Goal: Information Seeking & Learning: Check status

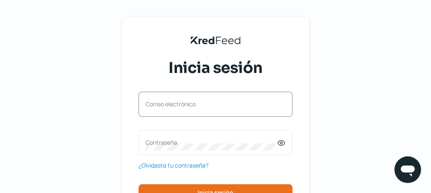
click at [185, 105] on label "Correo electrónico" at bounding box center [212, 104] width 132 height 8
click at [185, 105] on input "Correo electrónico" at bounding box center [216, 107] width 140 height 7
paste input "[EMAIL_ADDRESS][PERSON_NAME][DOMAIN_NAME]"
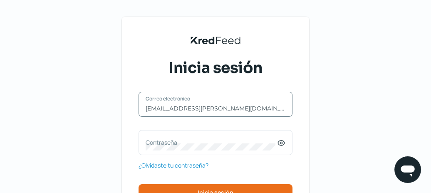
type input "[EMAIL_ADDRESS][PERSON_NAME][DOMAIN_NAME]"
click at [175, 145] on label "Contraseña" at bounding box center [212, 142] width 132 height 8
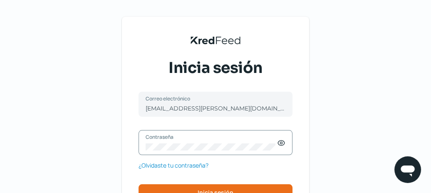
scroll to position [42, 0]
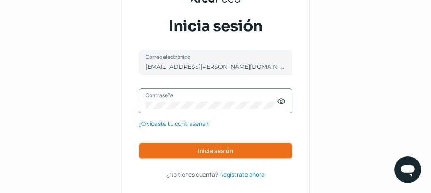
click at [215, 148] on span "Inicia sesión" at bounding box center [216, 151] width 36 height 6
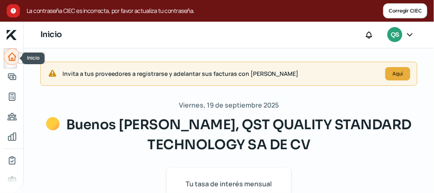
click at [12, 58] on icon "Inicio" at bounding box center [11, 56] width 7 height 7
click at [343, 147] on p "Buenos [PERSON_NAME], QST QUALITY STANDARD TECHNOLOGY SA DE CV" at bounding box center [228, 134] width 377 height 40
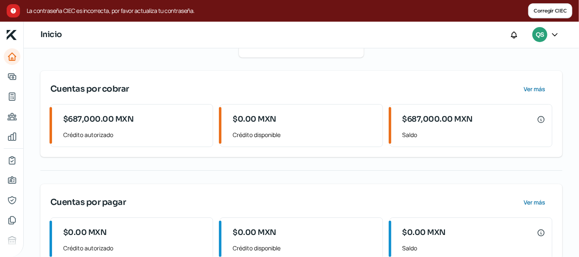
scroll to position [167, 0]
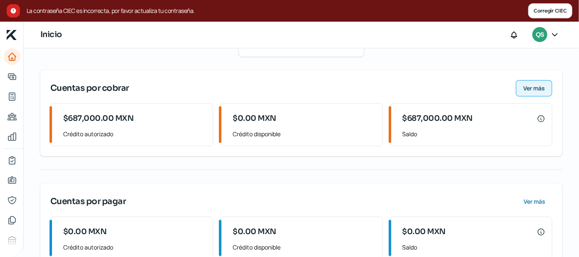
click at [431, 85] on span "Ver más" at bounding box center [534, 88] width 22 height 6
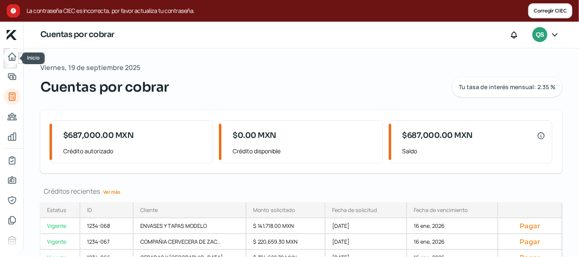
click at [12, 60] on icon "Inicio" at bounding box center [11, 56] width 7 height 7
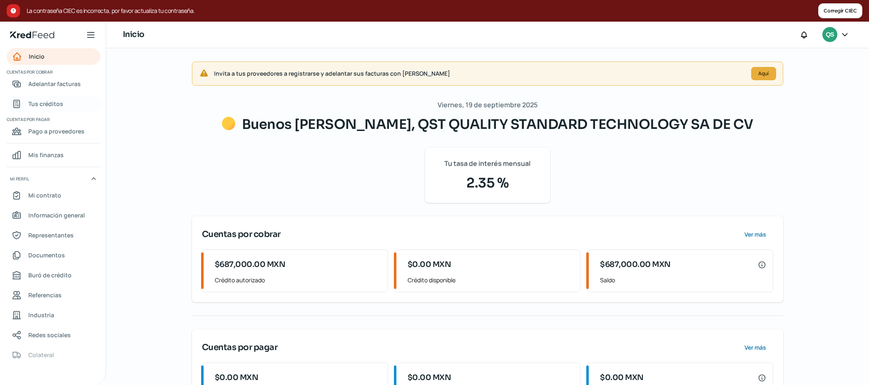
click at [54, 102] on span "Tus créditos" at bounding box center [45, 104] width 35 height 10
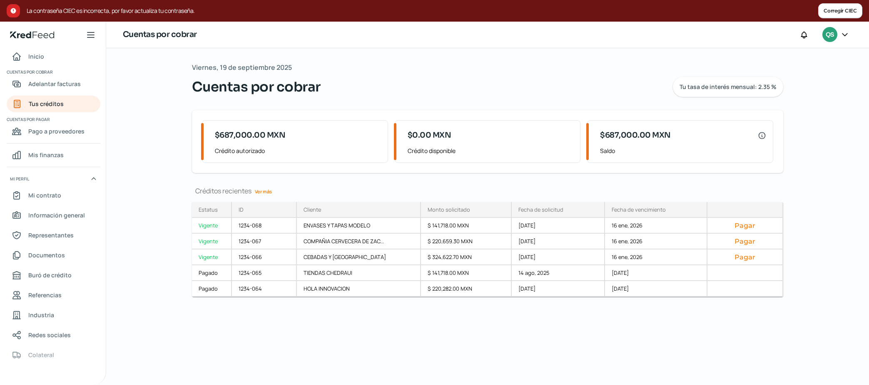
click at [269, 191] on link "Ver más" at bounding box center [263, 191] width 24 height 13
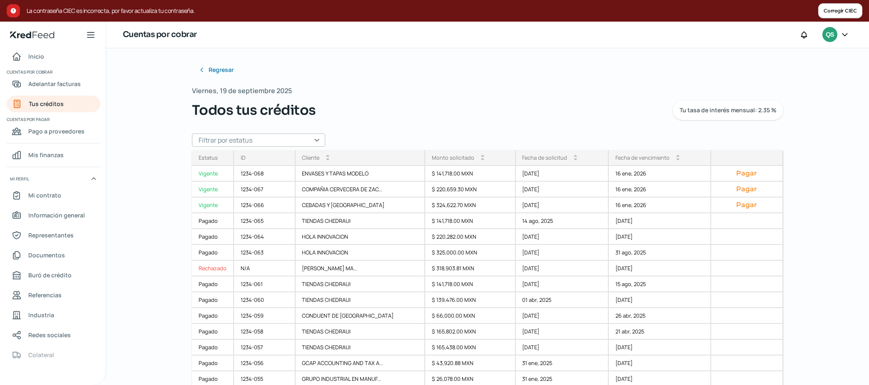
click at [431, 192] on div "Regresar Viernes, 19 de septiembre 2025 Todos tus créditos Tu tasa de interés m…" at bounding box center [487, 216] width 763 height 337
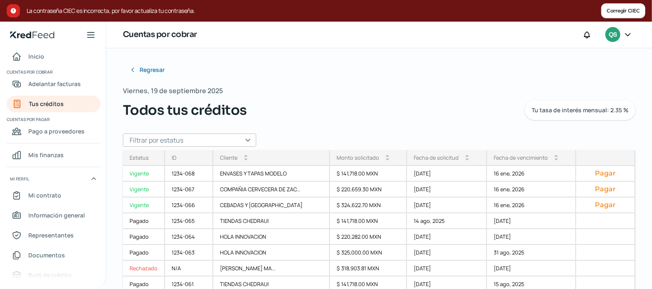
click at [422, 107] on div "Todos tus créditos Tu tasa de interés mensual: 2.35 %" at bounding box center [379, 110] width 512 height 20
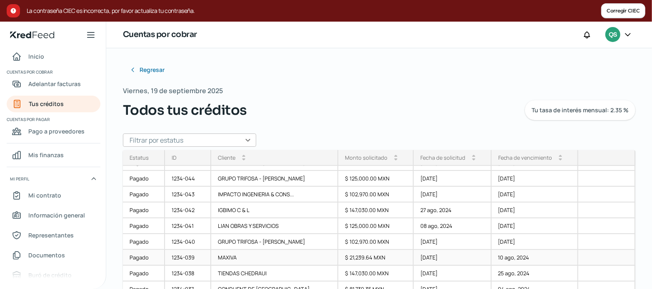
scroll to position [187, 0]
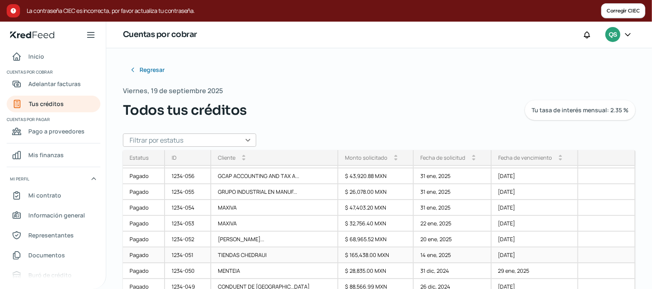
click at [349, 192] on div "$ 165,438.00 MXN" at bounding box center [375, 256] width 75 height 16
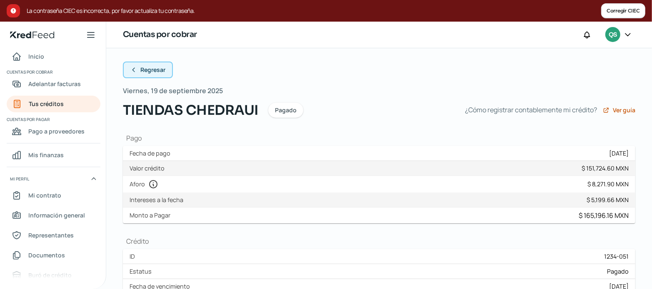
click at [149, 72] on span "Regresar" at bounding box center [152, 70] width 25 height 6
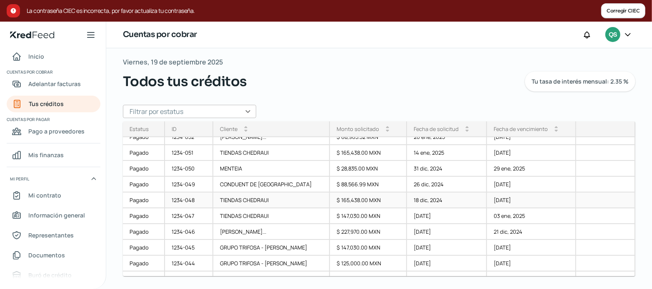
scroll to position [250, 0]
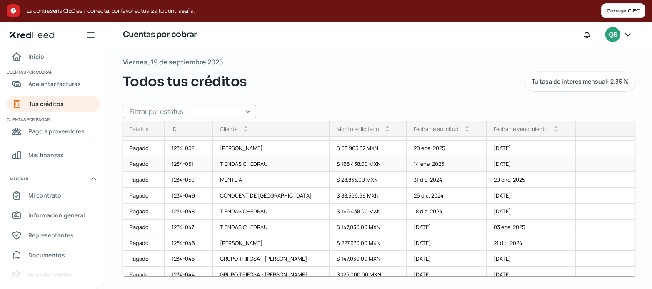
click at [340, 164] on div "$ 165,438.00 MXN" at bounding box center [368, 165] width 77 height 16
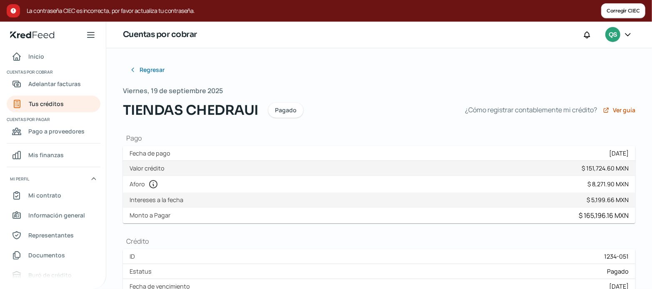
click at [422, 109] on div "TIENDAS [PERSON_NAME]" at bounding box center [287, 110] width 328 height 20
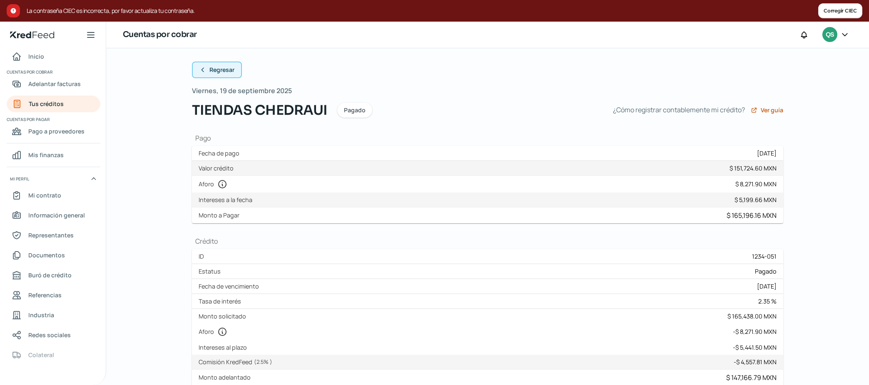
click at [221, 70] on span "Regresar" at bounding box center [221, 70] width 25 height 6
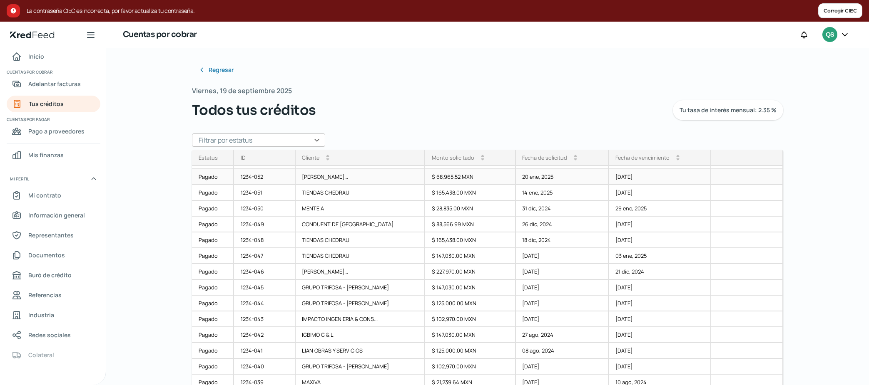
scroll to position [167, 0]
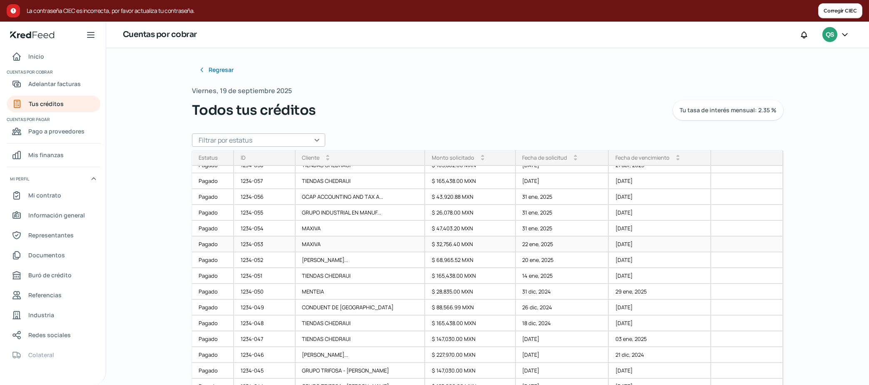
click at [431, 192] on div "$ 32,756.40 MXN" at bounding box center [470, 245] width 91 height 16
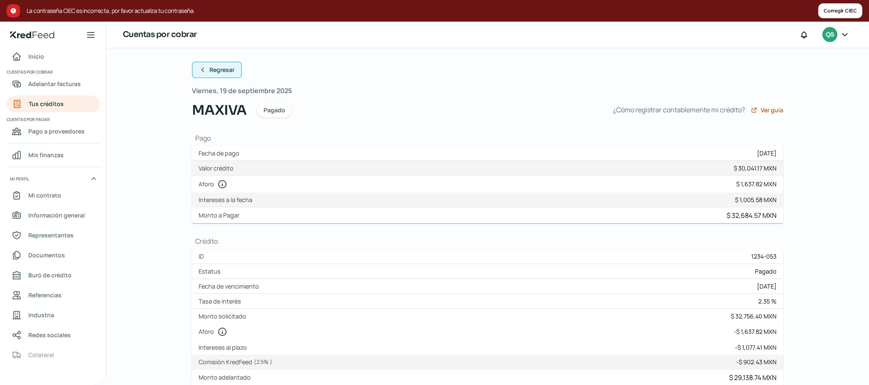
click at [199, 69] on icon at bounding box center [202, 70] width 7 height 7
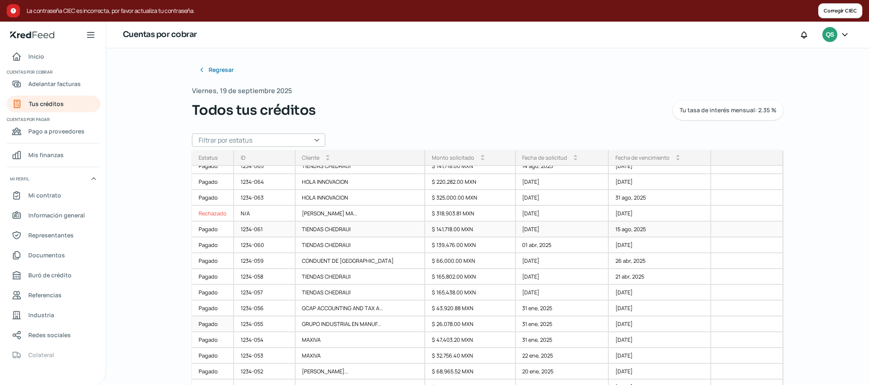
scroll to position [83, 0]
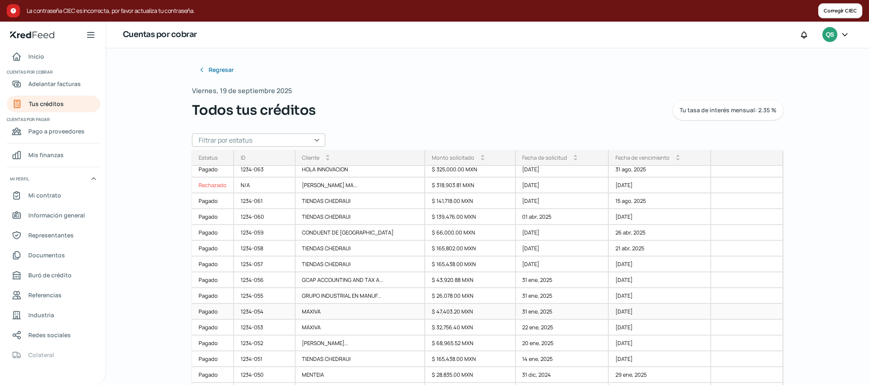
click at [431, 192] on div "$ 47,403.20 MXN" at bounding box center [470, 312] width 91 height 16
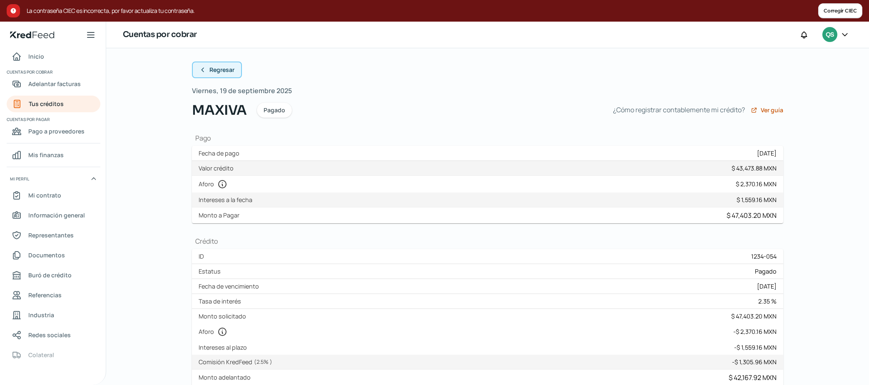
click at [209, 71] on span "Regresar" at bounding box center [221, 70] width 25 height 6
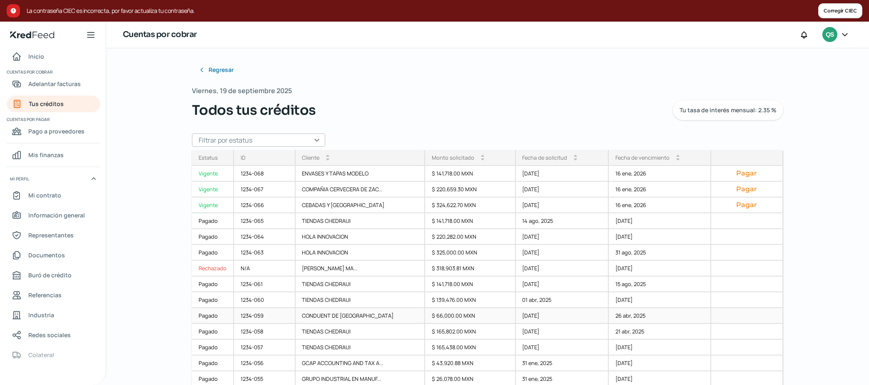
scroll to position [83, 0]
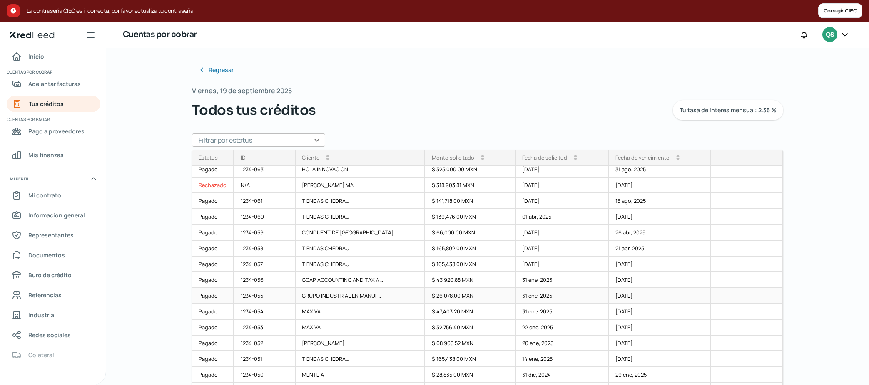
click at [343, 192] on div "GRUPO INDUSTRIAL EN MANUF..." at bounding box center [361, 296] width 130 height 16
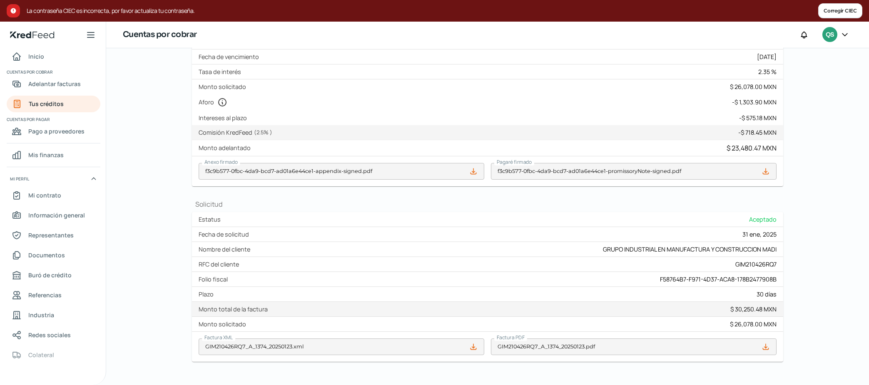
scroll to position [281, 0]
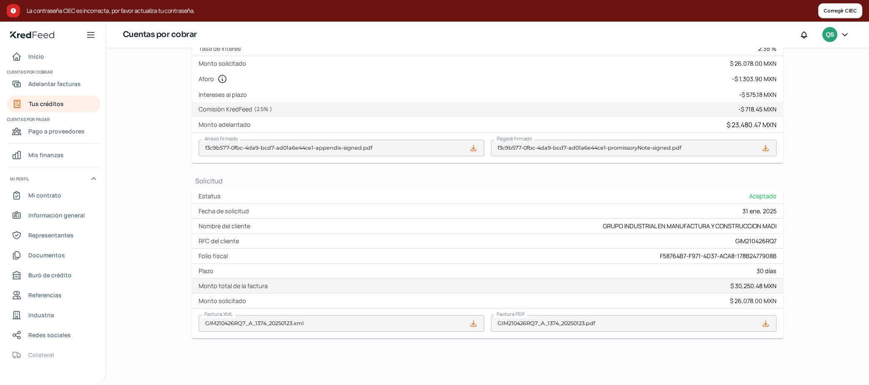
click at [431, 87] on div "Intereses al plazo - $ 575.18 MXN" at bounding box center [487, 94] width 591 height 15
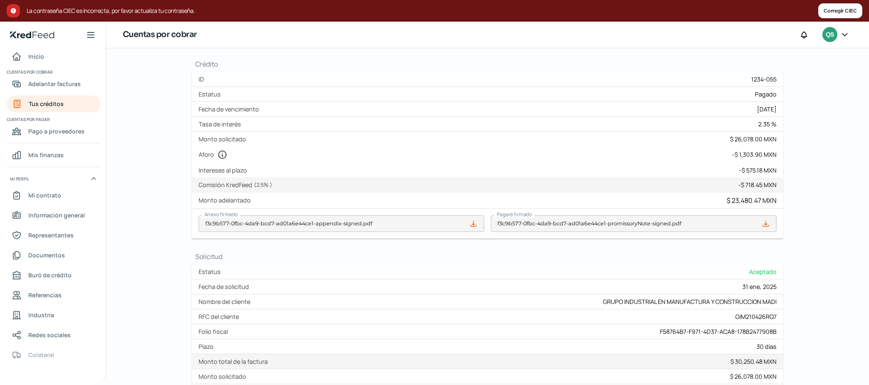
scroll to position [0, 0]
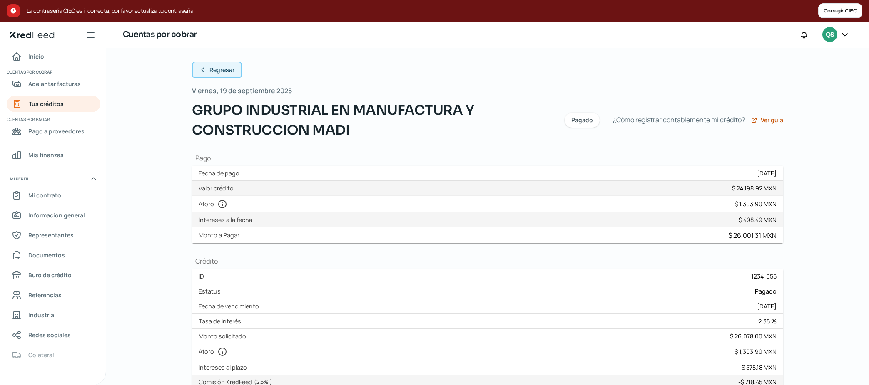
click at [220, 72] on span "Regresar" at bounding box center [221, 70] width 25 height 6
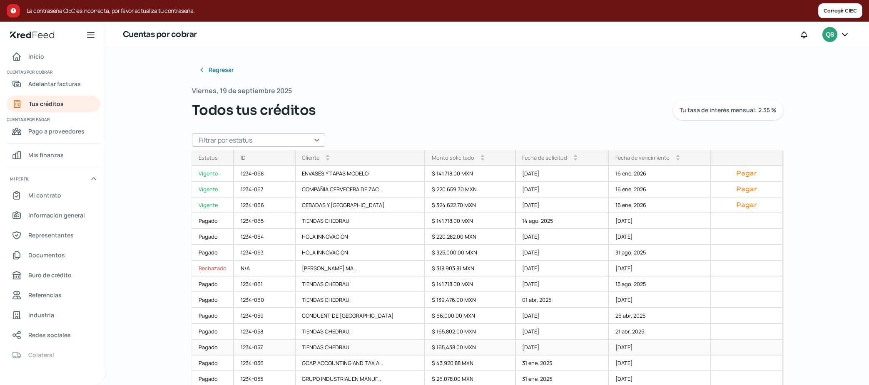
scroll to position [83, 0]
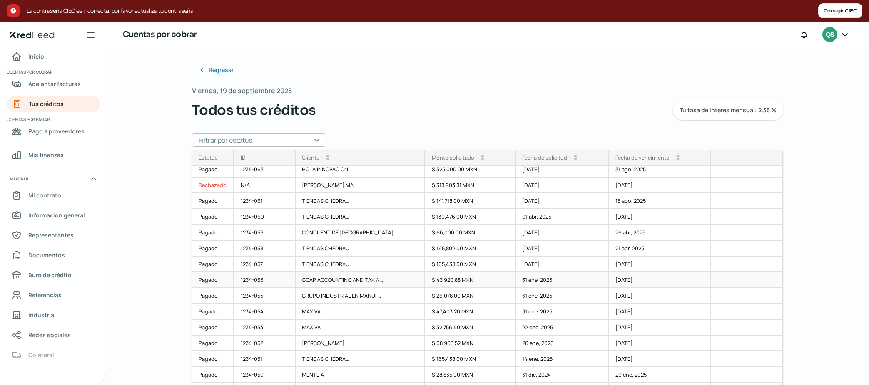
click at [328, 192] on div "GCAP ACCOUNTING AND TAX A..." at bounding box center [361, 281] width 130 height 16
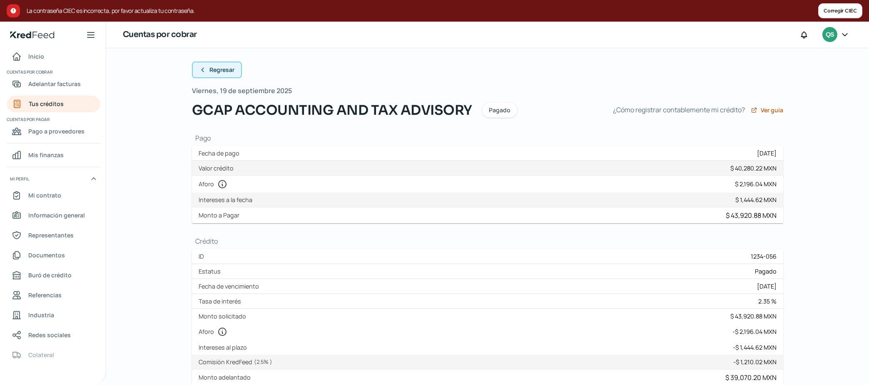
click at [210, 72] on span "Regresar" at bounding box center [221, 70] width 25 height 6
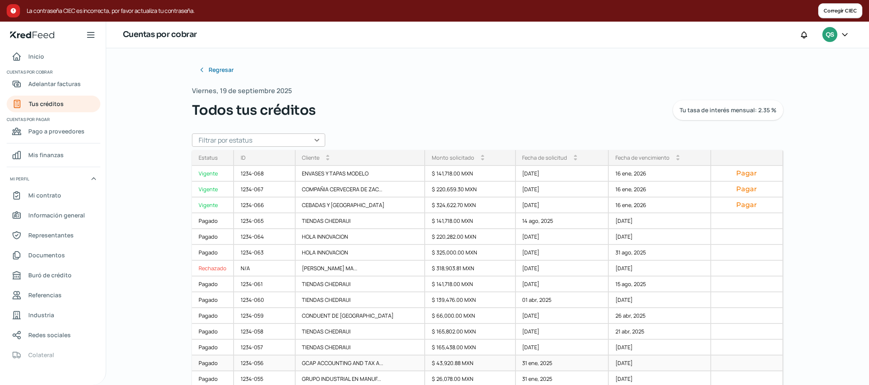
scroll to position [83, 0]
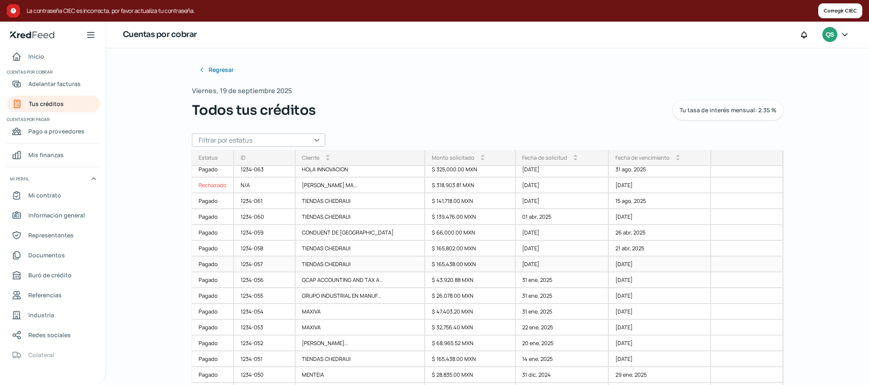
click at [323, 192] on div "TIENDAS CHEDRAUI" at bounding box center [361, 265] width 130 height 16
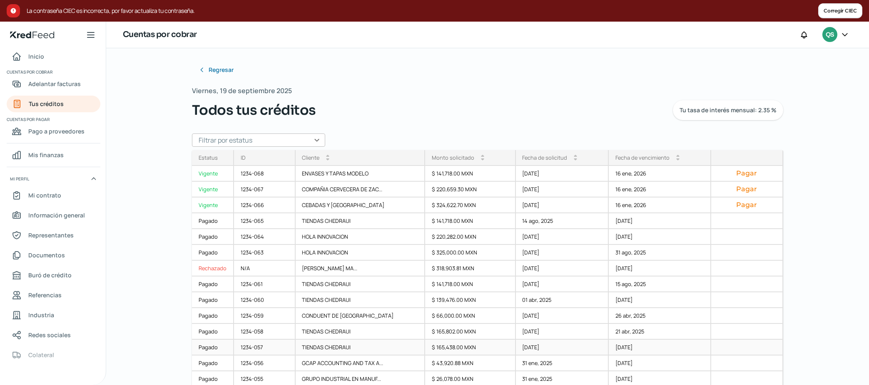
click at [431, 192] on div "$ 165,438.00 MXN" at bounding box center [470, 348] width 91 height 16
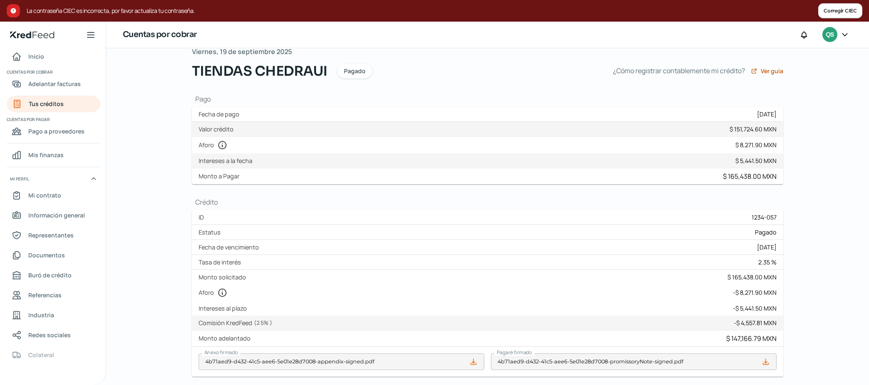
scroll to position [11, 0]
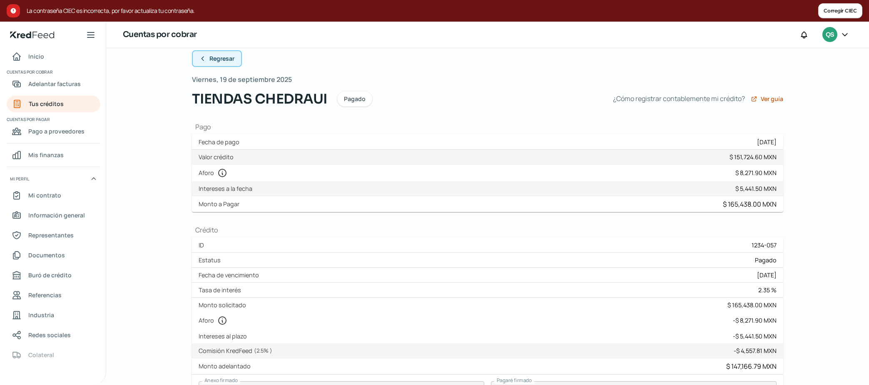
click at [209, 57] on span "Regresar" at bounding box center [221, 59] width 25 height 6
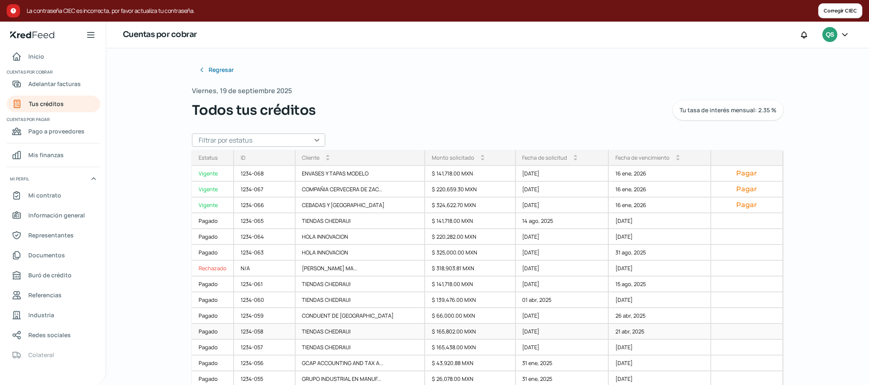
click at [431, 192] on div "$ 165,802.00 MXN" at bounding box center [470, 332] width 91 height 16
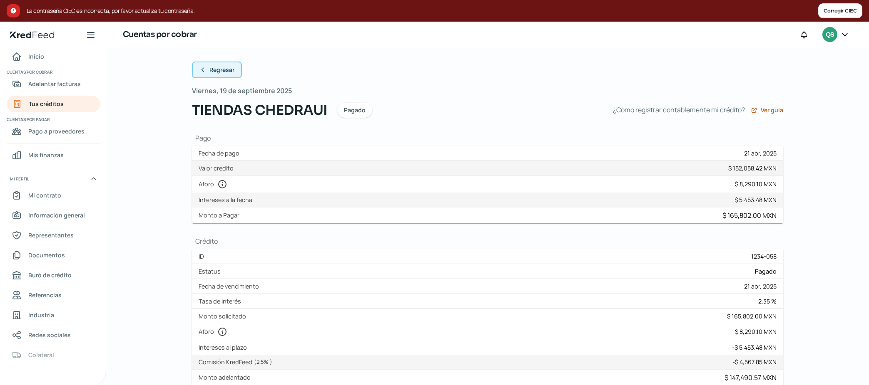
click at [227, 67] on span "Regresar" at bounding box center [221, 70] width 25 height 6
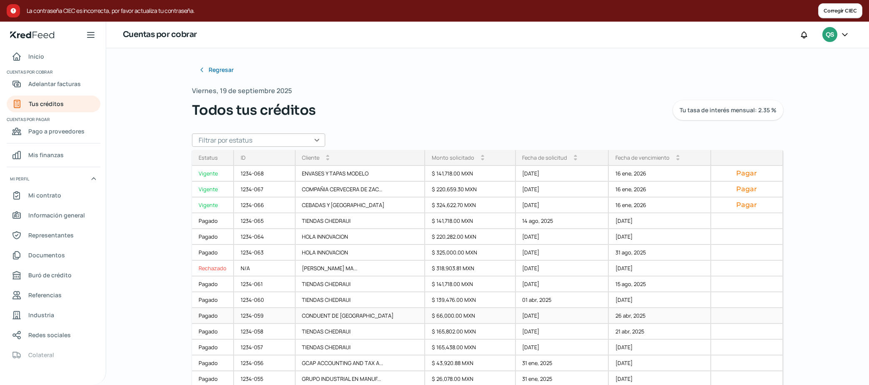
click at [431, 192] on div "$ 66,000.00 MXN" at bounding box center [470, 316] width 91 height 16
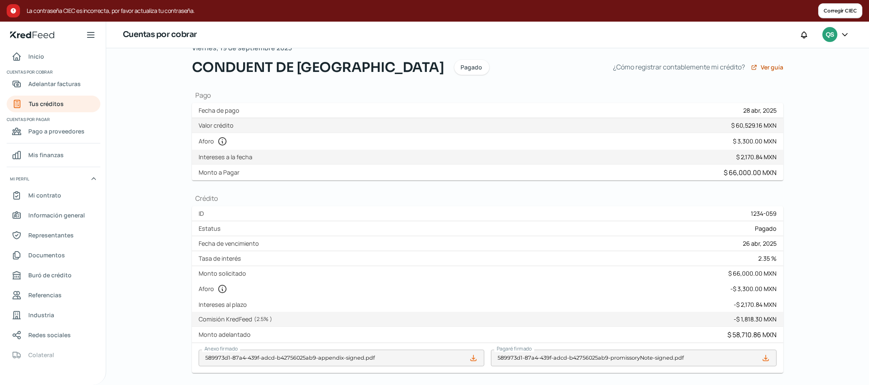
scroll to position [11, 0]
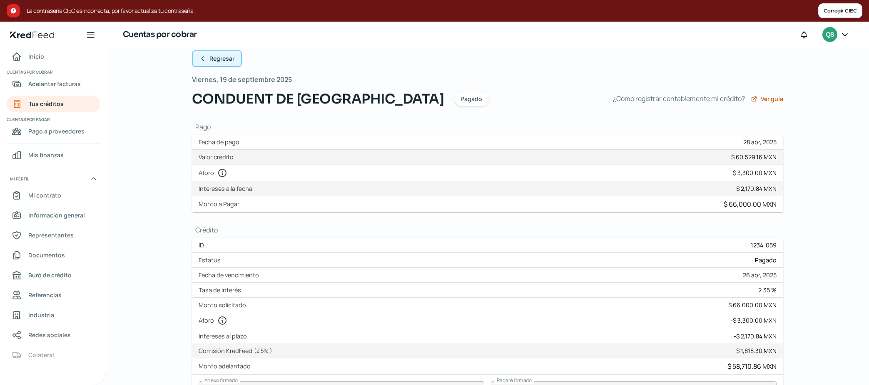
click at [223, 57] on span "Regresar" at bounding box center [221, 59] width 25 height 6
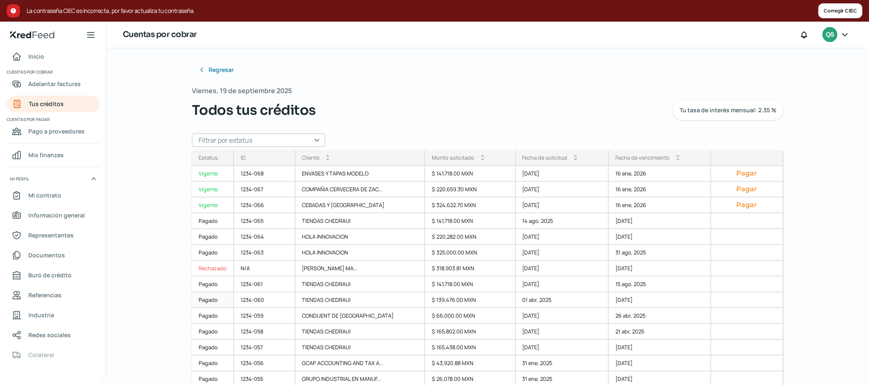
click at [431, 192] on div "$ 139,476.00 MXN" at bounding box center [470, 301] width 91 height 16
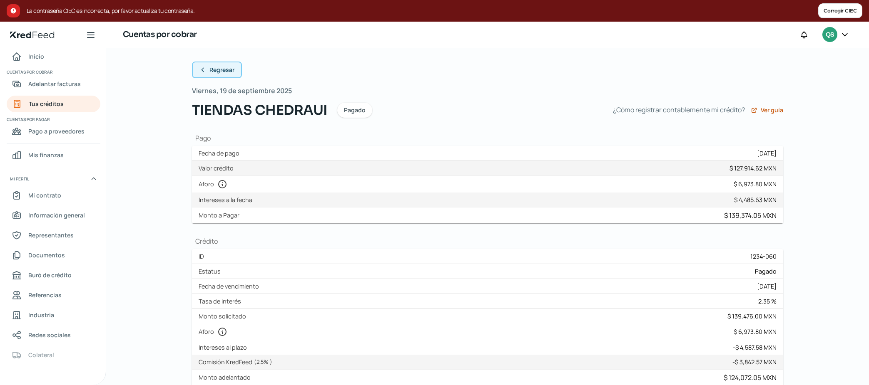
click at [213, 70] on span "Regresar" at bounding box center [221, 70] width 25 height 6
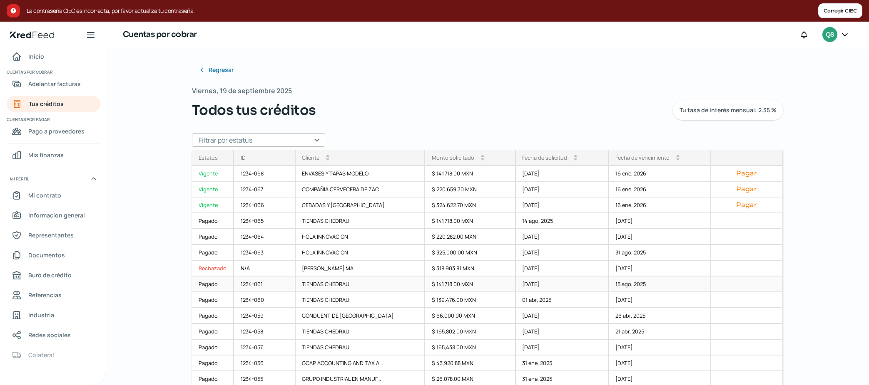
click at [431, 192] on div "$ 141,718.00 MXN" at bounding box center [470, 285] width 91 height 16
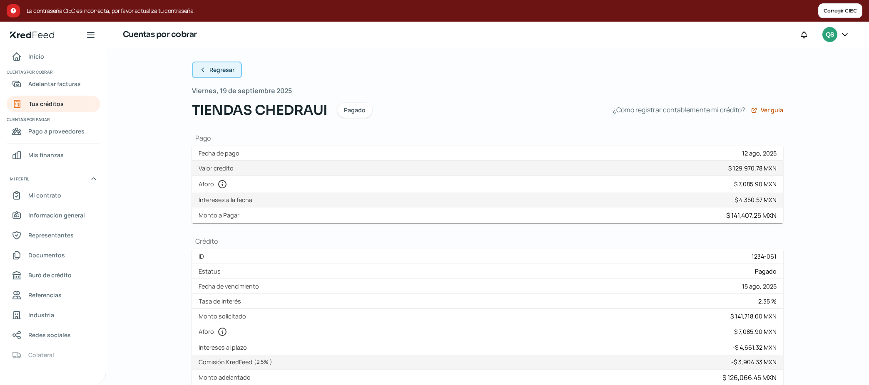
click at [220, 70] on span "Regresar" at bounding box center [221, 70] width 25 height 6
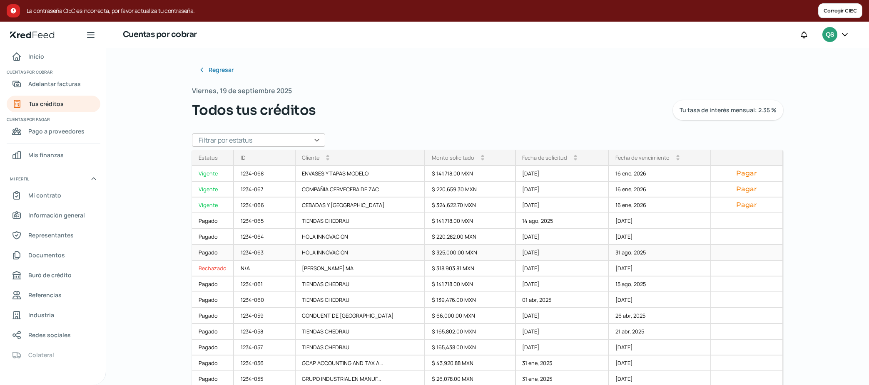
click at [333, 192] on div "HOLA INNOVACION" at bounding box center [361, 253] width 130 height 16
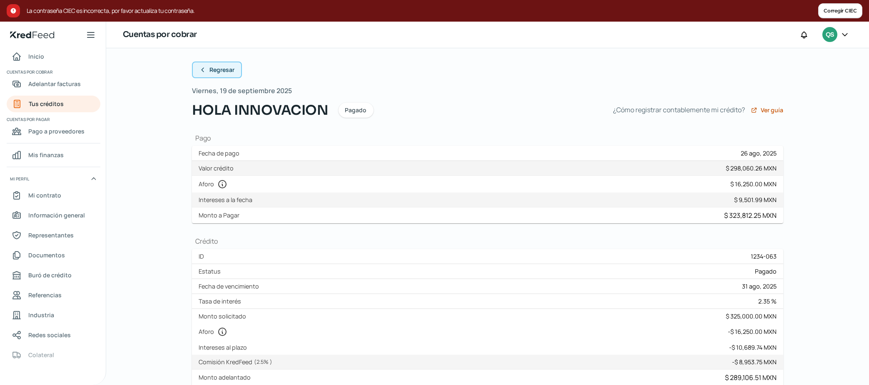
click at [220, 64] on button "Regresar" at bounding box center [217, 70] width 50 height 17
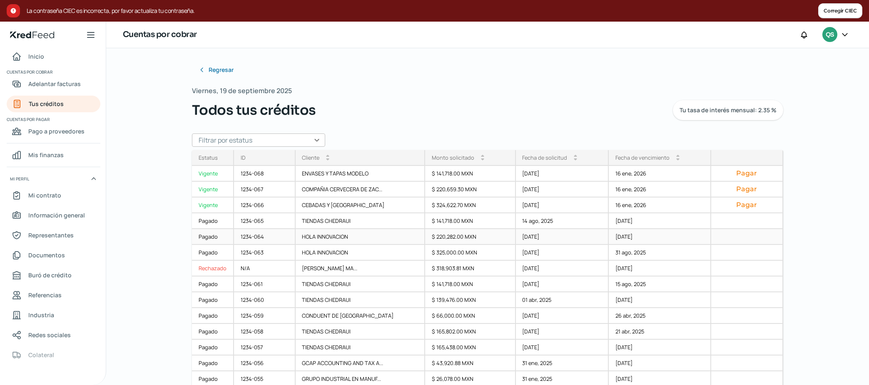
click at [431, 192] on div "$ 220,282.00 MXN" at bounding box center [470, 237] width 91 height 16
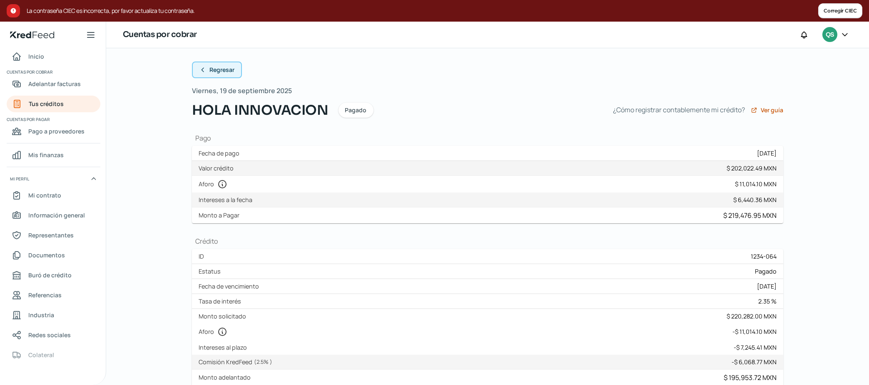
click at [213, 70] on span "Regresar" at bounding box center [221, 70] width 25 height 6
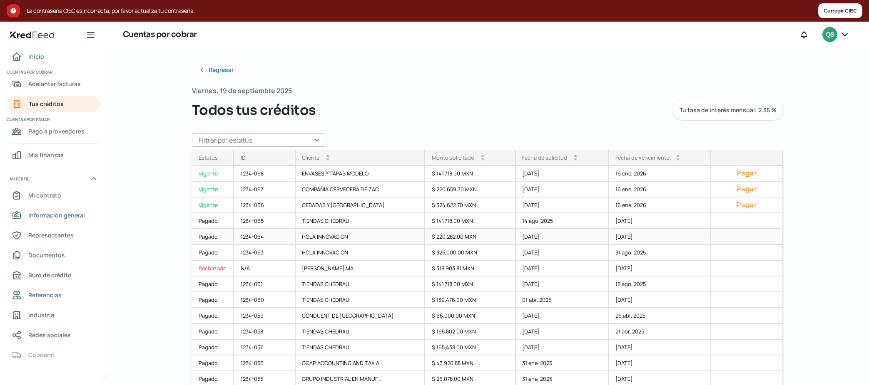
click at [431, 192] on div "$ 220,282.00 MXN" at bounding box center [470, 237] width 91 height 16
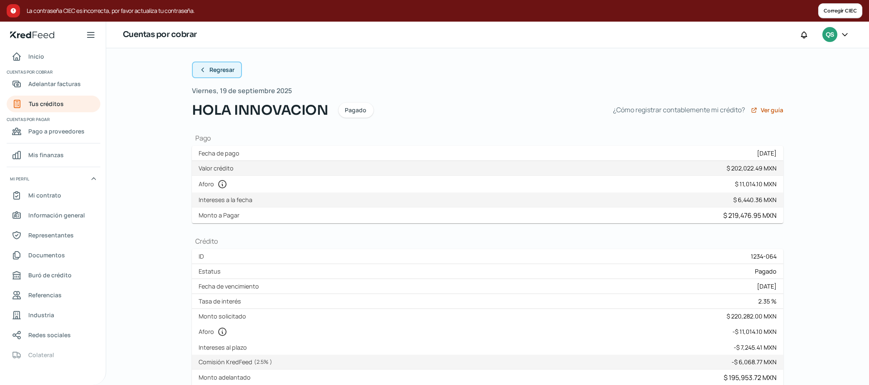
click at [229, 68] on span "Regresar" at bounding box center [221, 70] width 25 height 6
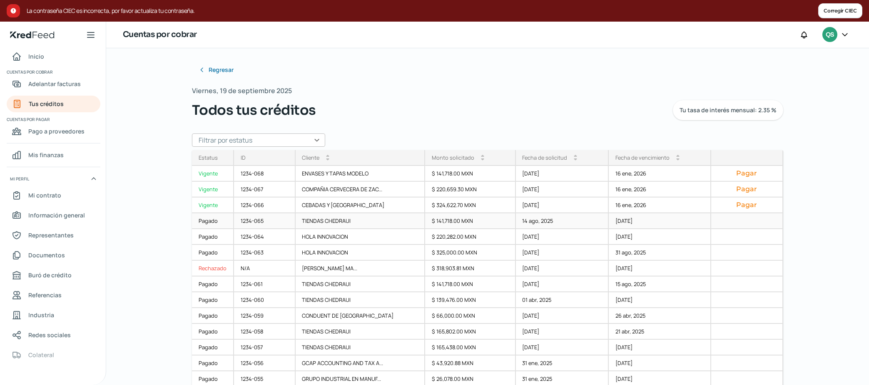
click at [431, 192] on div "$ 141,718.00 MXN" at bounding box center [470, 222] width 91 height 16
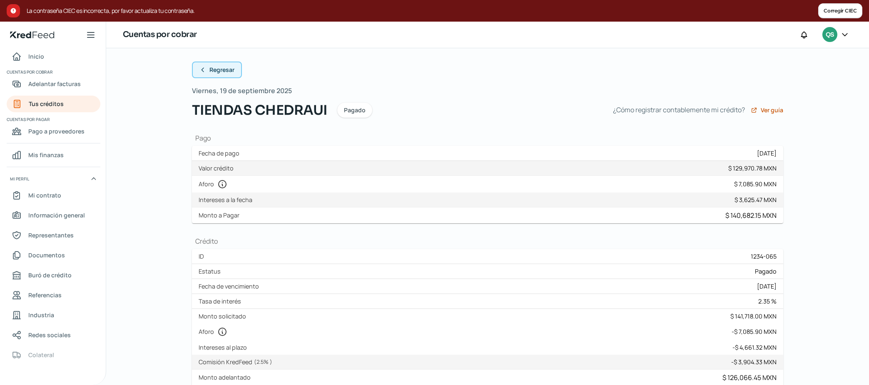
click at [209, 67] on span "Regresar" at bounding box center [221, 70] width 25 height 6
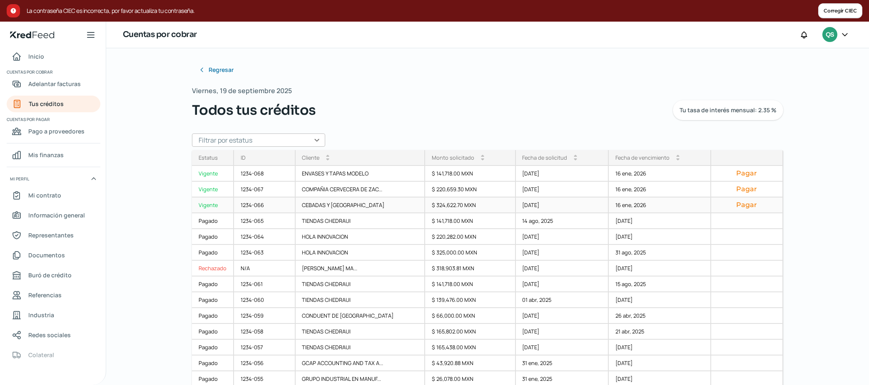
click at [431, 192] on div "$ 324,622.70 MXN" at bounding box center [470, 206] width 91 height 16
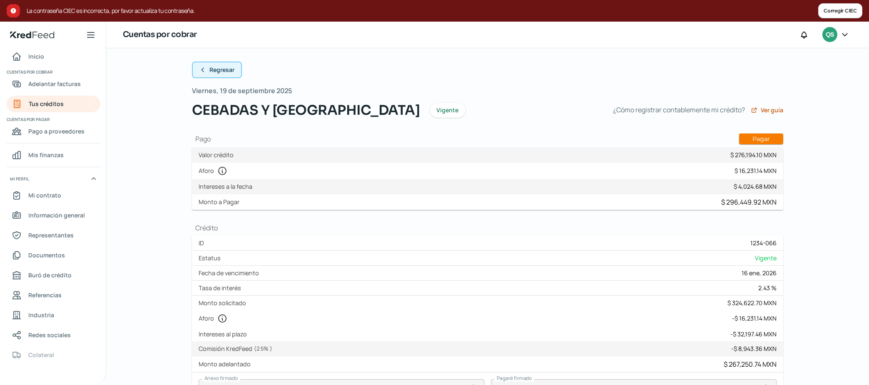
click at [216, 70] on span "Regresar" at bounding box center [221, 70] width 25 height 6
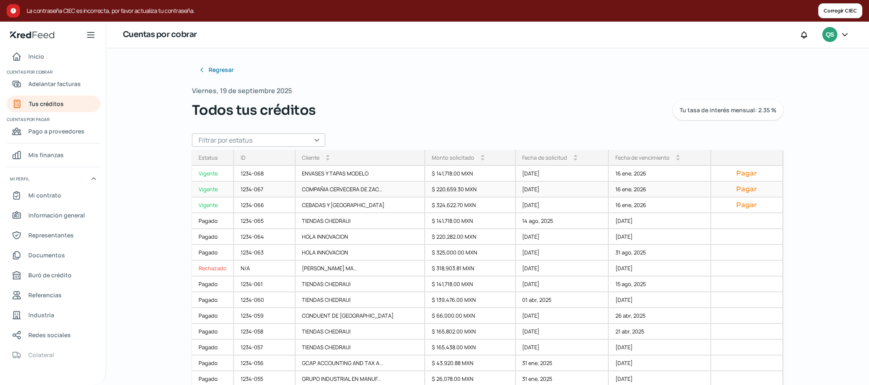
click at [351, 190] on div "COMPAÑIA CERVECERA DE ZAC..." at bounding box center [361, 190] width 130 height 16
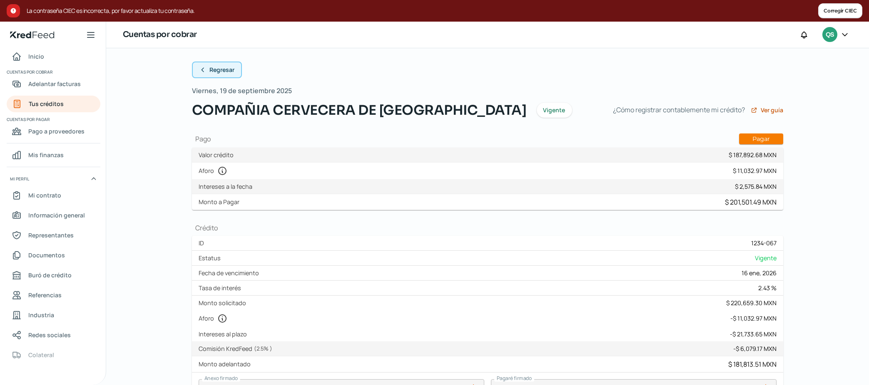
click at [225, 68] on span "Regresar" at bounding box center [221, 70] width 25 height 6
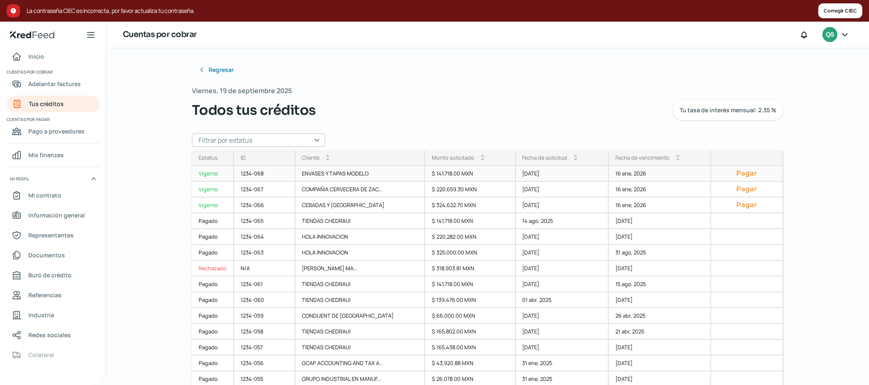
click at [343, 169] on div "ENVASES Y TAPAS MODELO" at bounding box center [361, 174] width 130 height 16
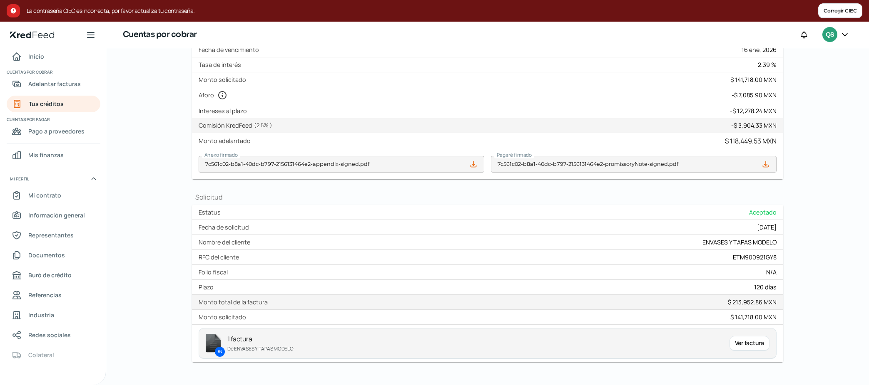
scroll to position [255, 0]
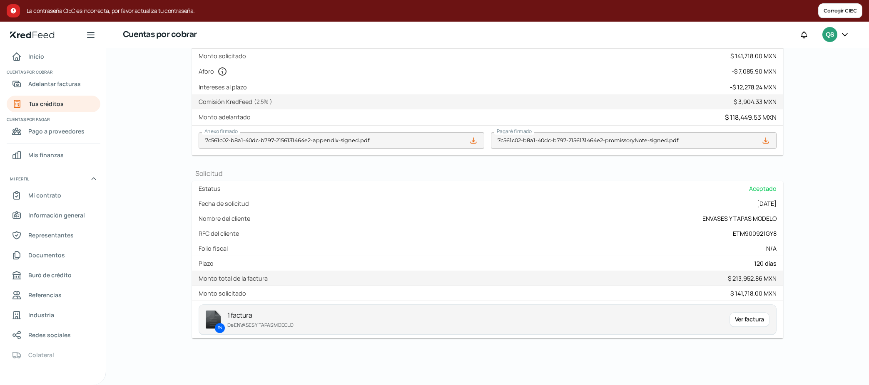
click at [431, 192] on div "Ver factura" at bounding box center [749, 320] width 40 height 15
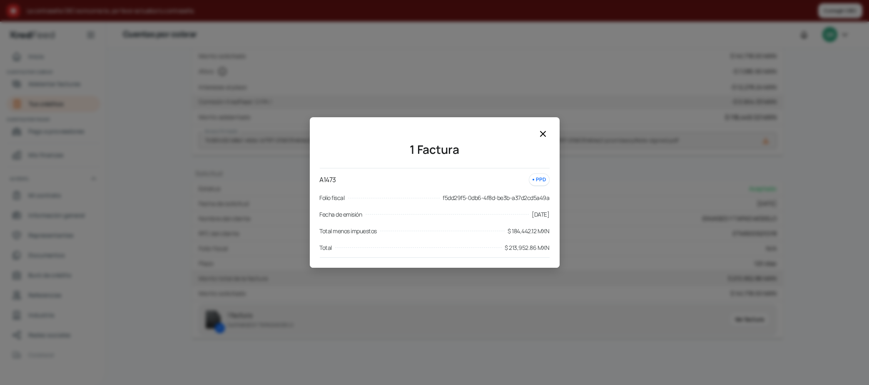
click at [431, 133] on icon at bounding box center [543, 134] width 10 height 10
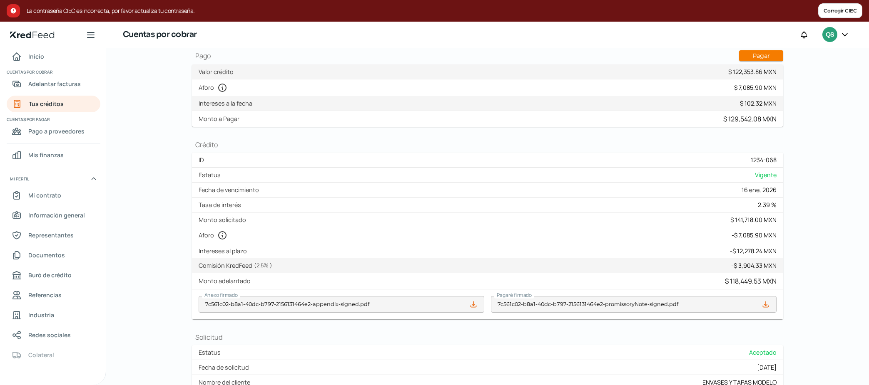
scroll to position [0, 0]
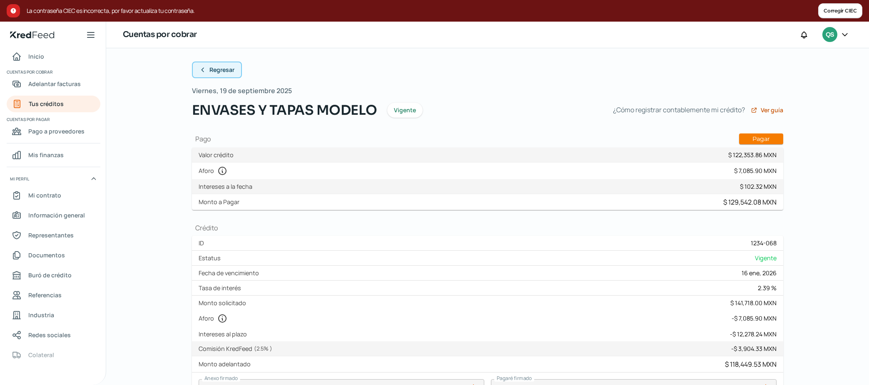
click at [218, 72] on span "Regresar" at bounding box center [221, 70] width 25 height 6
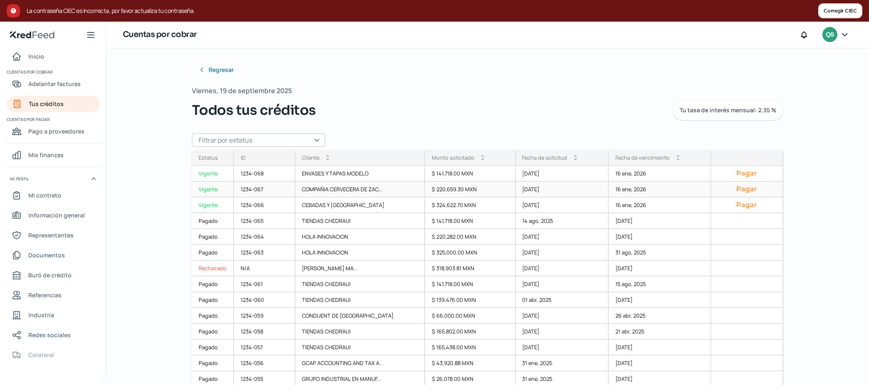
click at [431, 189] on div "$ 220,659.30 MXN" at bounding box center [470, 190] width 91 height 16
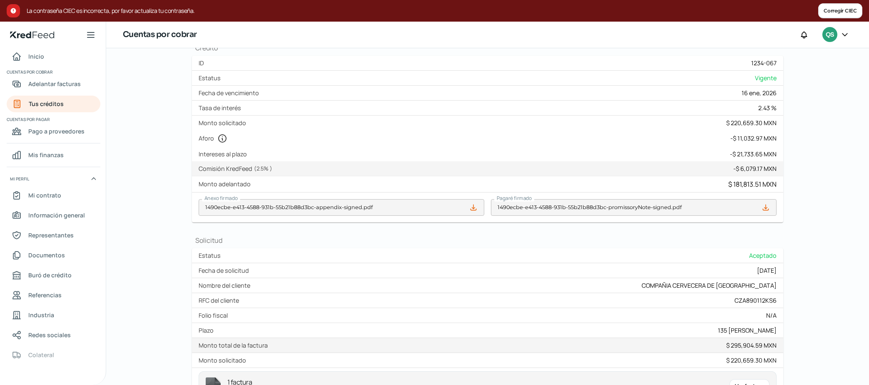
scroll to position [255, 0]
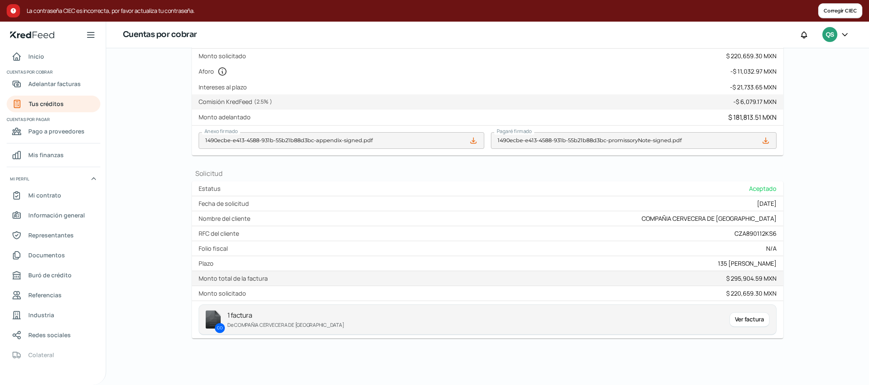
click at [431, 192] on div "Ver factura" at bounding box center [749, 320] width 40 height 15
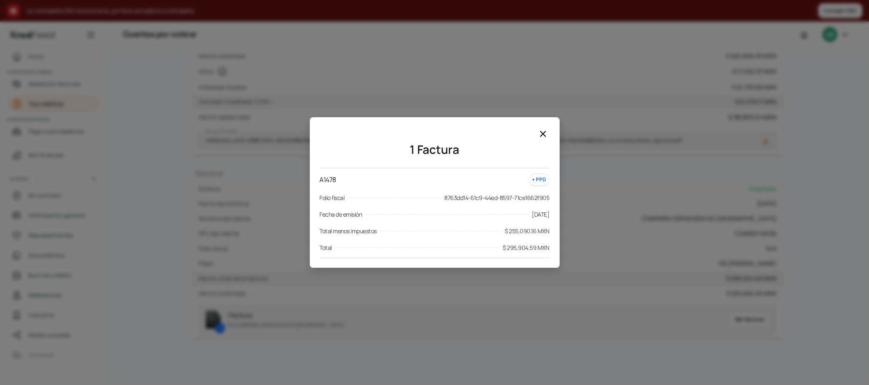
click at [431, 133] on icon at bounding box center [543, 134] width 10 height 10
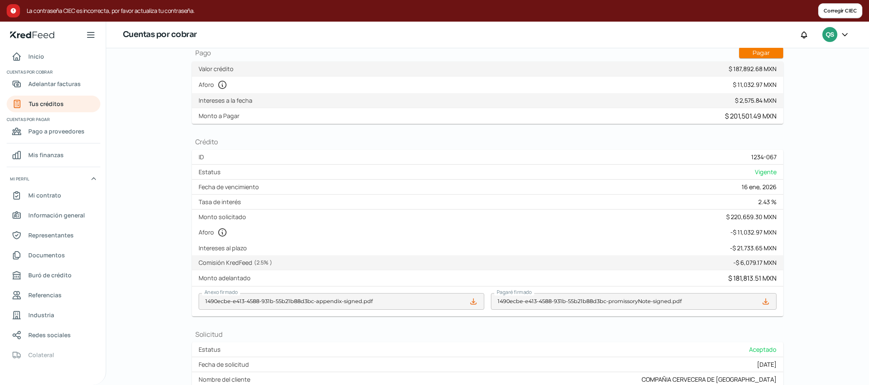
scroll to position [0, 0]
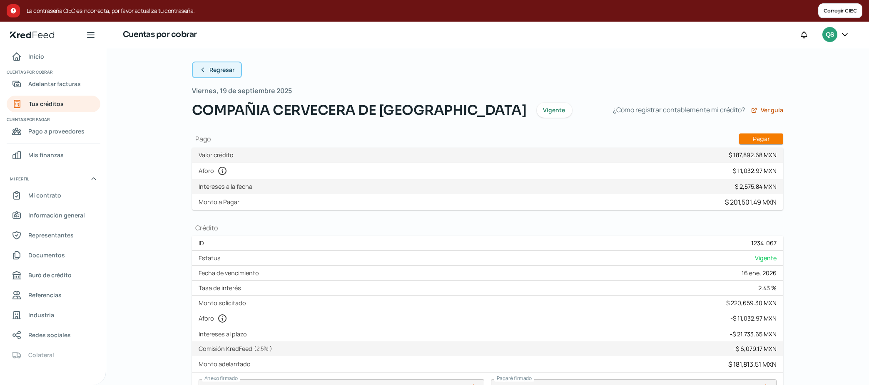
click at [225, 67] on span "Regresar" at bounding box center [221, 70] width 25 height 6
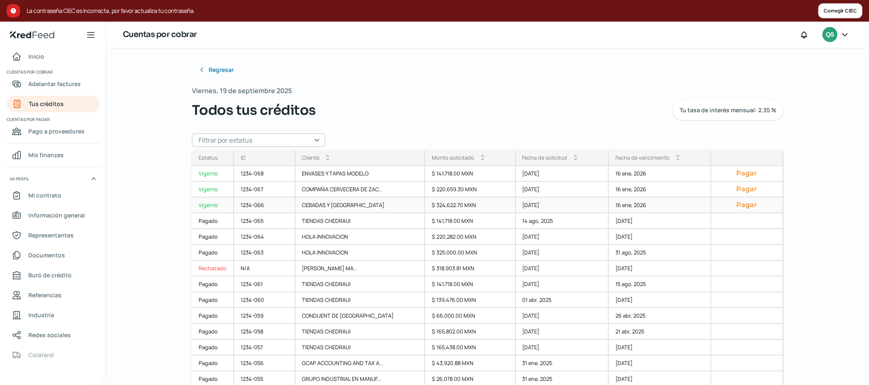
click at [330, 192] on div "CEBADAS Y [GEOGRAPHIC_DATA]" at bounding box center [361, 206] width 130 height 16
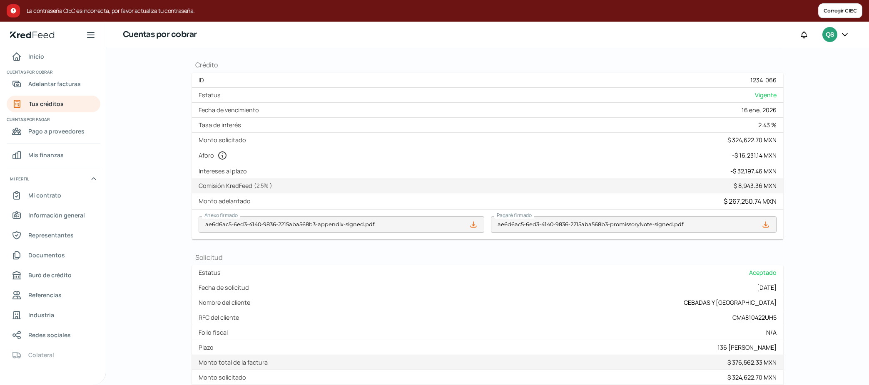
scroll to position [255, 0]
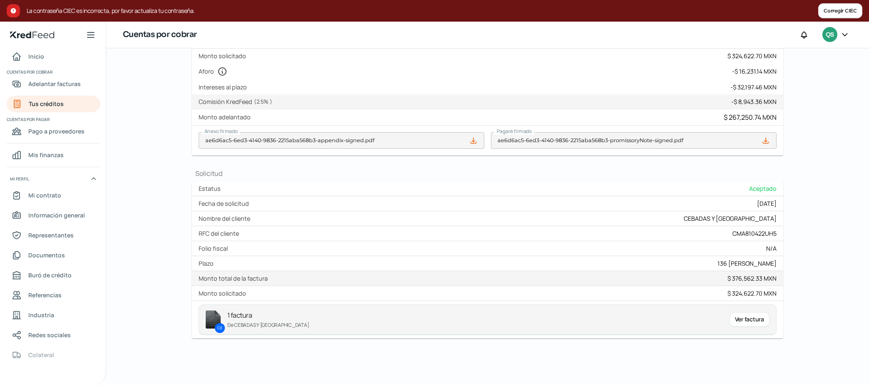
click at [431, 192] on div "Ver factura" at bounding box center [749, 320] width 40 height 15
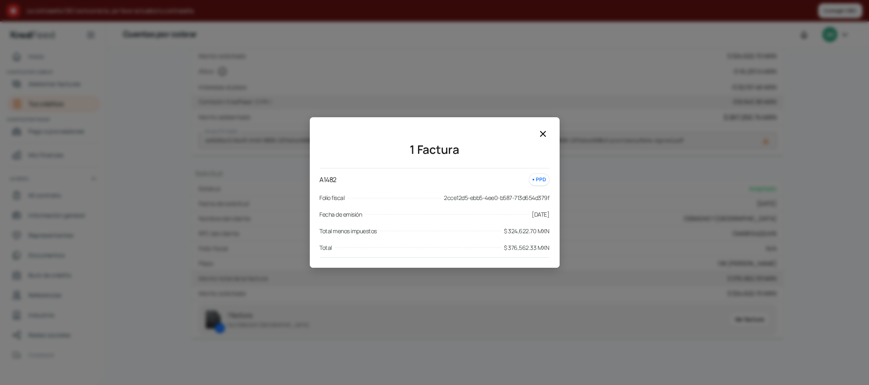
click at [431, 135] on icon at bounding box center [542, 134] width 5 height 5
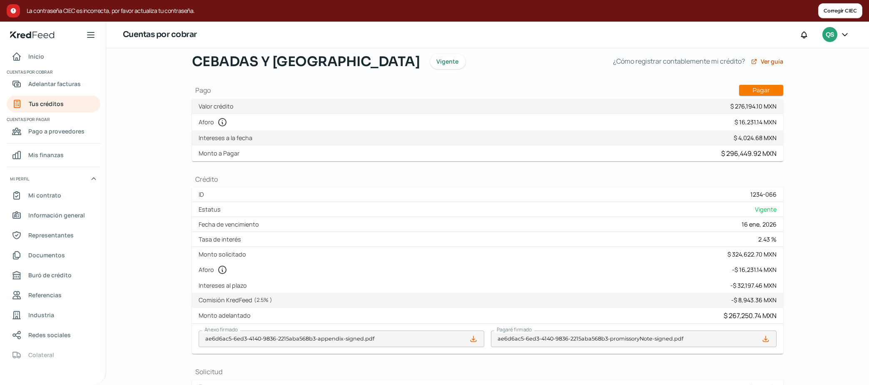
scroll to position [0, 0]
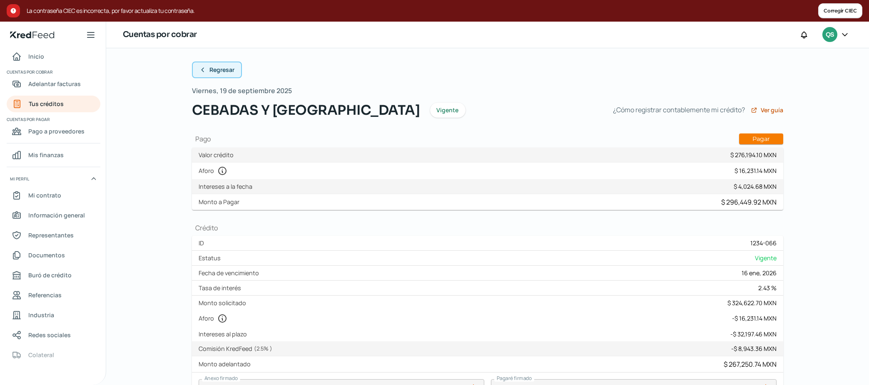
click at [221, 70] on span "Regresar" at bounding box center [221, 70] width 25 height 6
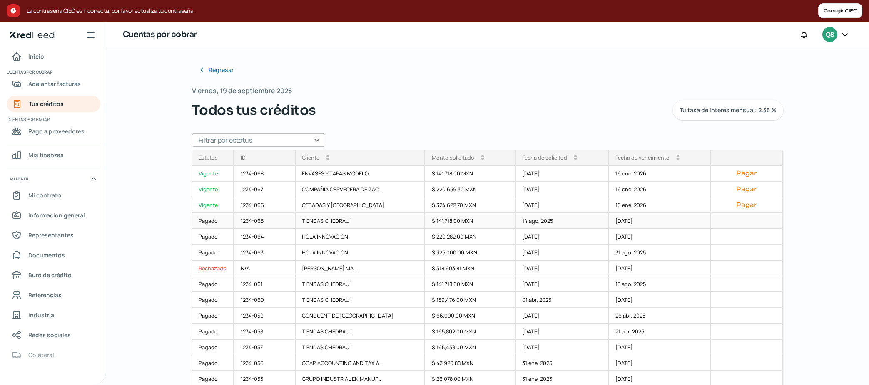
click at [331, 192] on div "TIENDAS CHEDRAUI" at bounding box center [361, 222] width 130 height 16
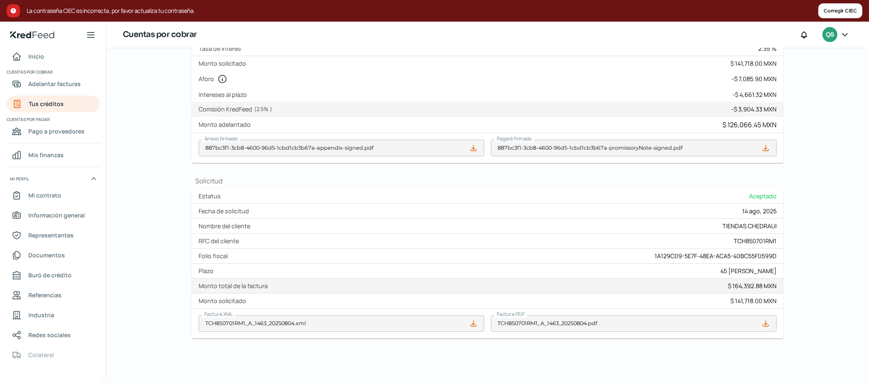
scroll to position [261, 0]
click at [431, 192] on icon at bounding box center [765, 324] width 8 height 8
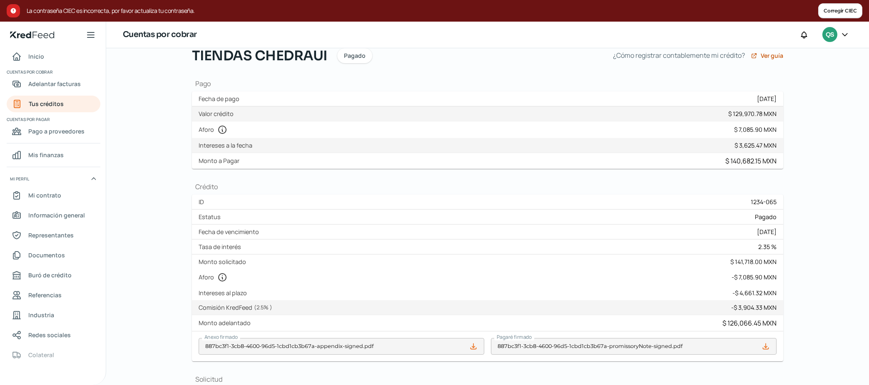
scroll to position [0, 0]
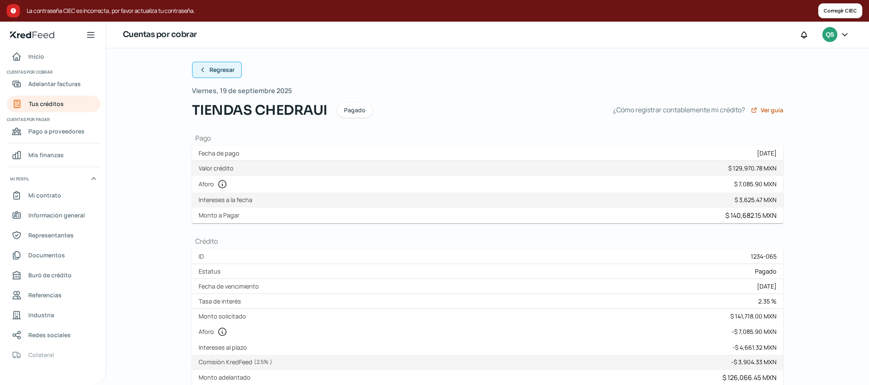
click at [222, 68] on span "Regresar" at bounding box center [221, 70] width 25 height 6
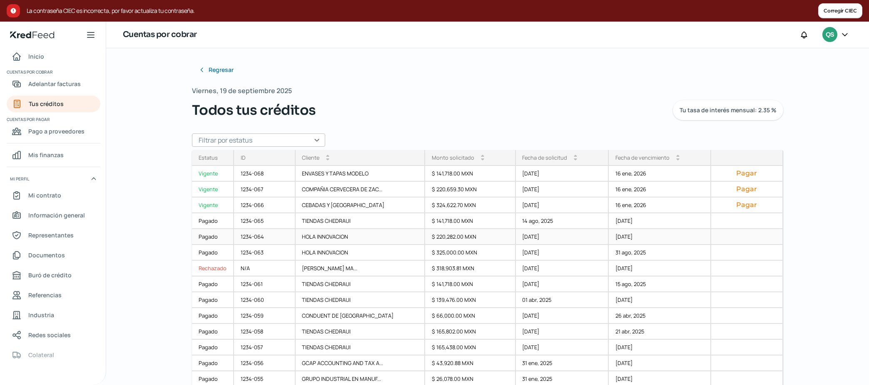
click at [333, 192] on div "HOLA INNOVACION" at bounding box center [361, 237] width 130 height 16
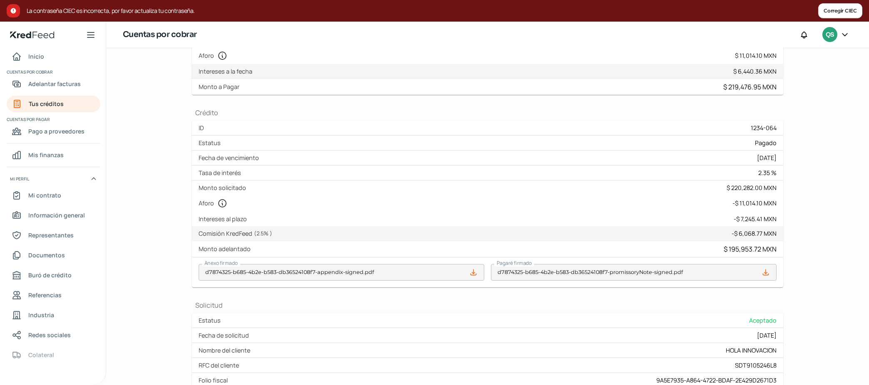
scroll to position [261, 0]
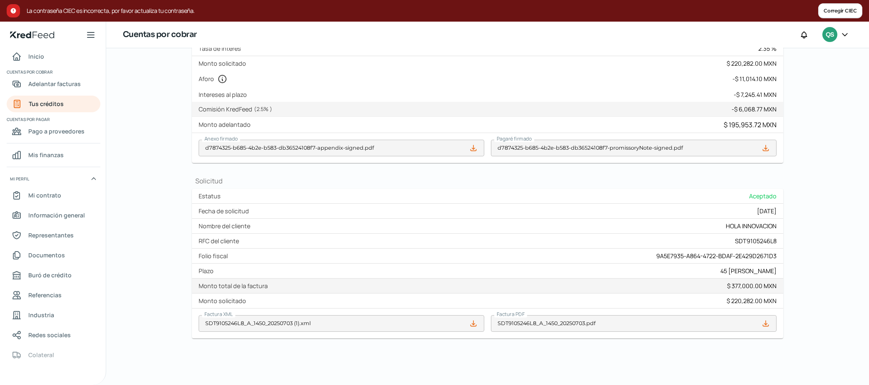
click at [431, 192] on icon at bounding box center [765, 324] width 8 height 8
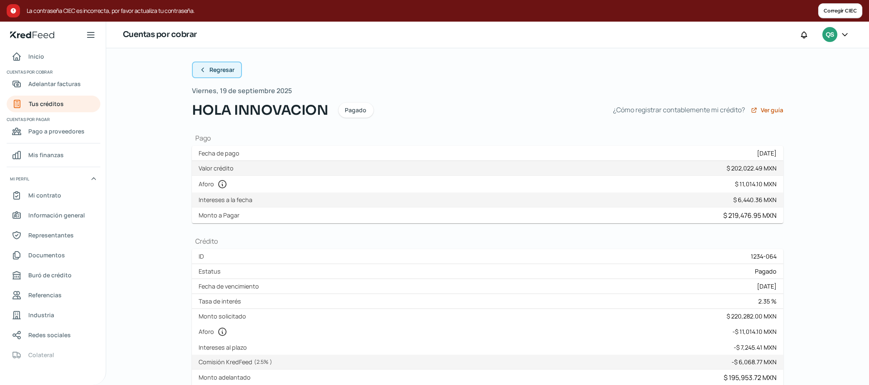
click at [220, 72] on span "Regresar" at bounding box center [221, 70] width 25 height 6
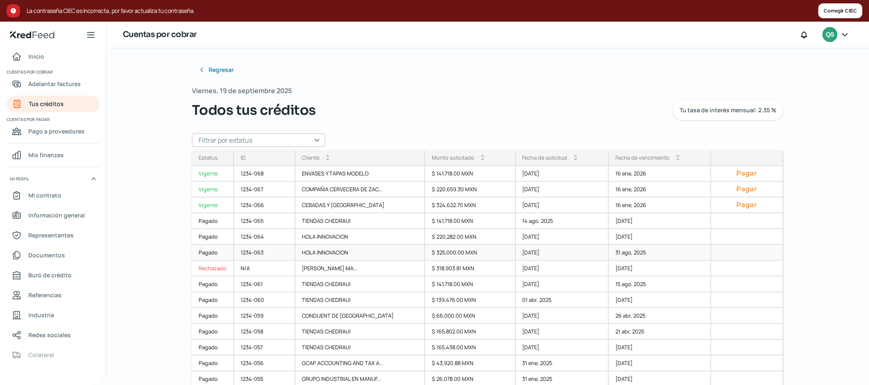
click at [336, 192] on div "HOLA INNOVACION" at bounding box center [361, 253] width 130 height 16
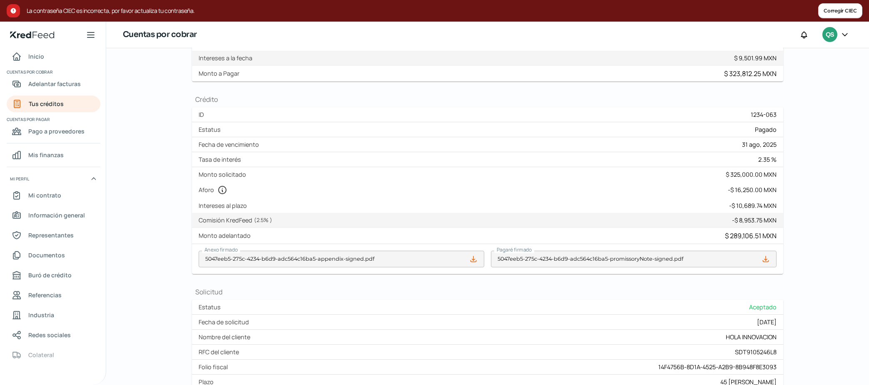
scroll to position [261, 0]
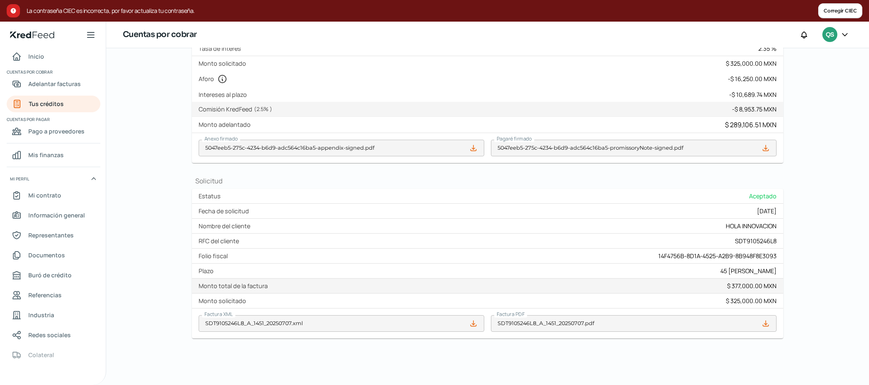
click at [431, 192] on icon at bounding box center [765, 323] width 5 height 5
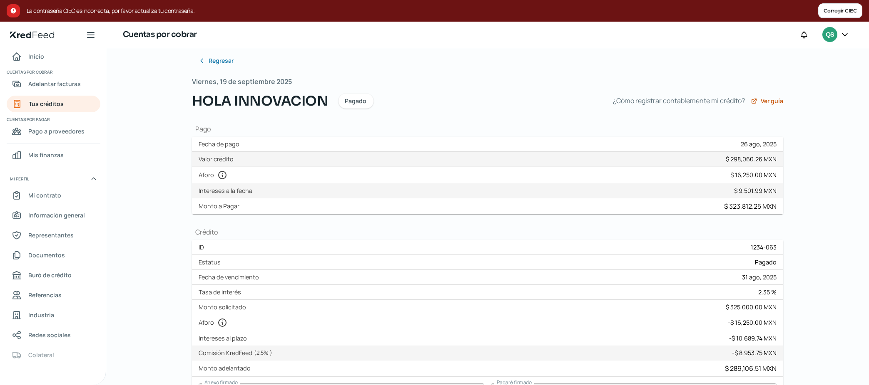
scroll to position [0, 0]
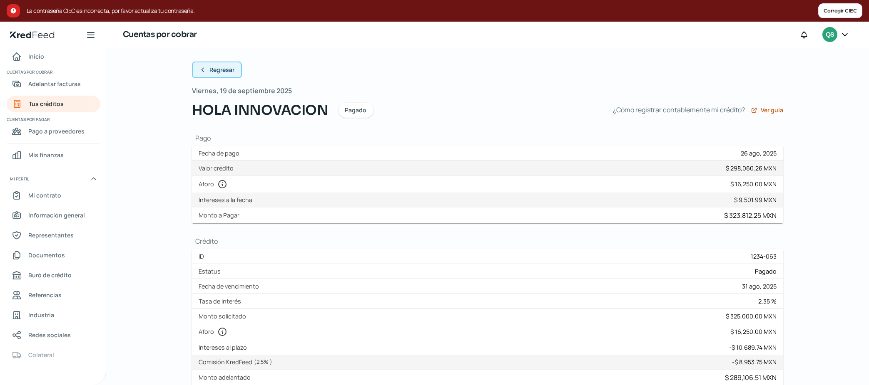
click at [220, 67] on span "Regresar" at bounding box center [221, 70] width 25 height 6
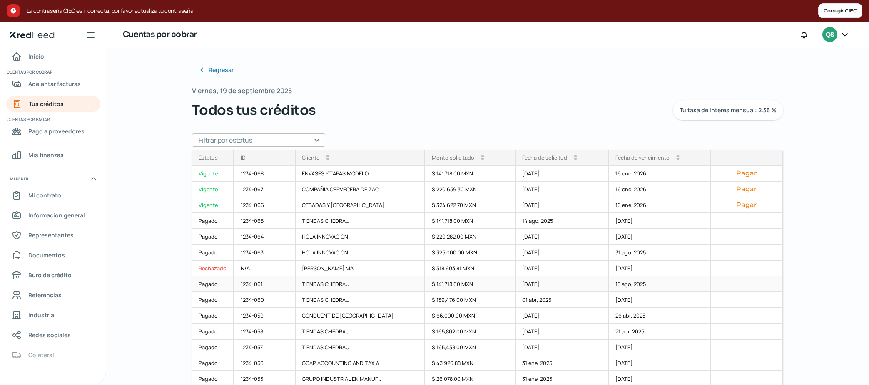
click at [336, 192] on div "TIENDAS CHEDRAUI" at bounding box center [361, 285] width 130 height 16
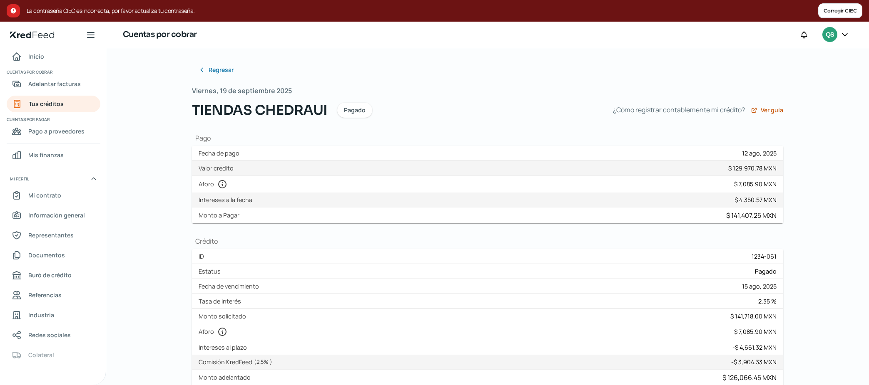
scroll to position [261, 0]
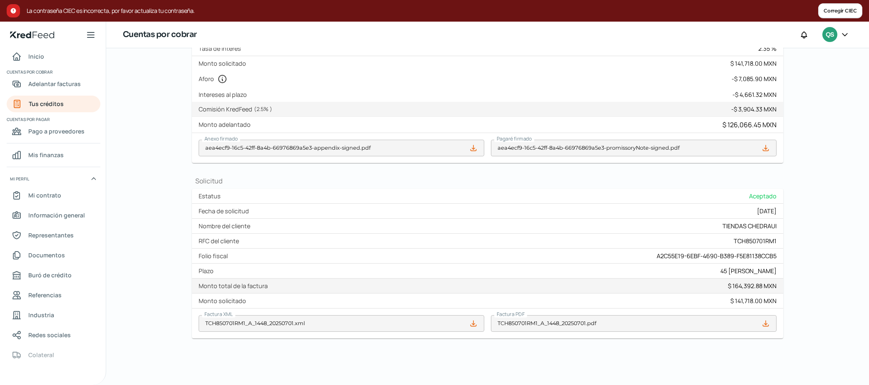
click at [431, 192] on icon at bounding box center [765, 324] width 8 height 8
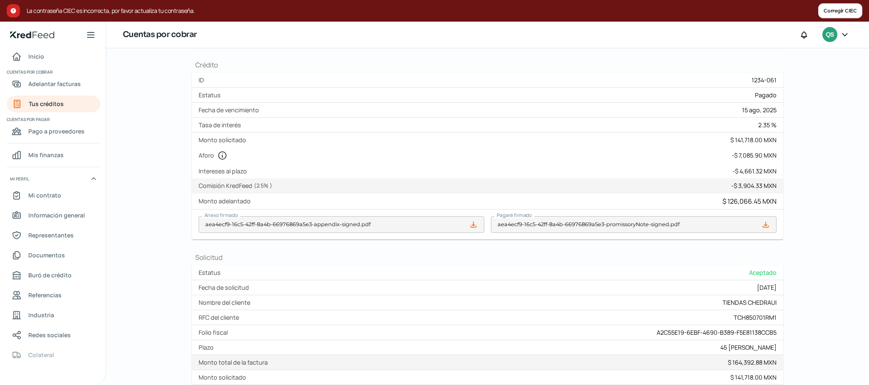
scroll to position [0, 0]
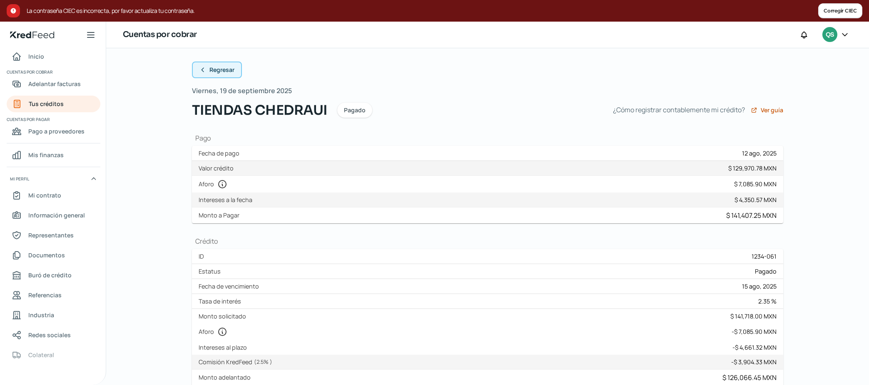
click at [225, 71] on span "Regresar" at bounding box center [221, 70] width 25 height 6
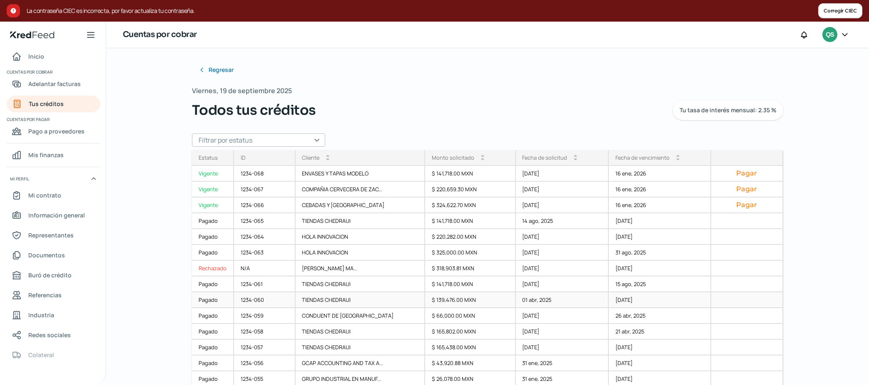
click at [325, 192] on div "TIENDAS CHEDRAUI" at bounding box center [361, 301] width 130 height 16
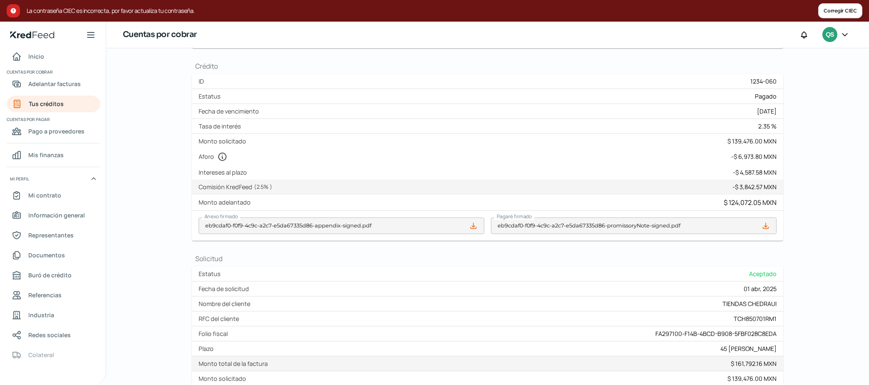
scroll to position [261, 0]
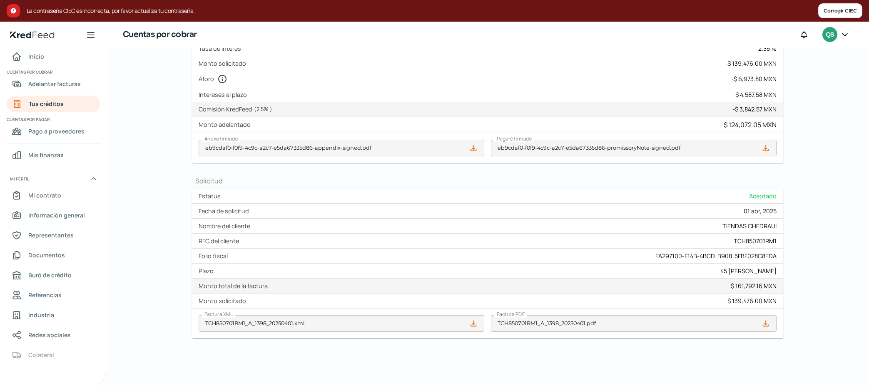
click at [431, 192] on icon at bounding box center [765, 324] width 8 height 8
click at [431, 87] on div "Regresar Viernes, 19 de septiembre 2025 TIENDAS [PERSON_NAME] ¿Cómo registrar c…" at bounding box center [487, 216] width 763 height 337
click at [431, 103] on div "Regresar Viernes, 19 de septiembre 2025 TIENDAS [PERSON_NAME] ¿Cómo registrar c…" at bounding box center [487, 216] width 763 height 337
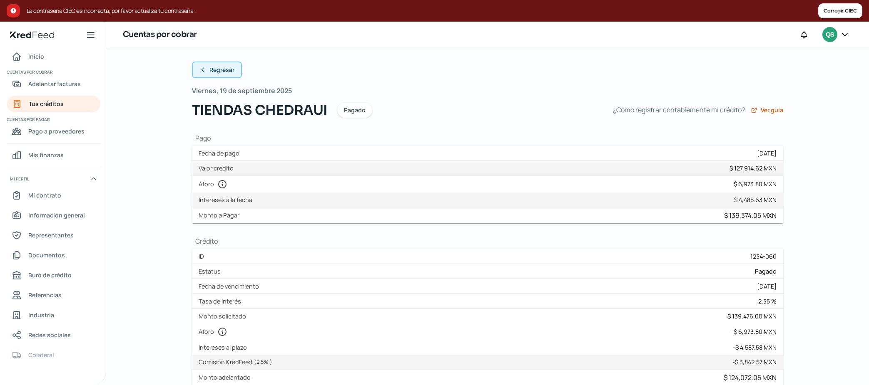
click at [229, 70] on span "Regresar" at bounding box center [221, 70] width 25 height 6
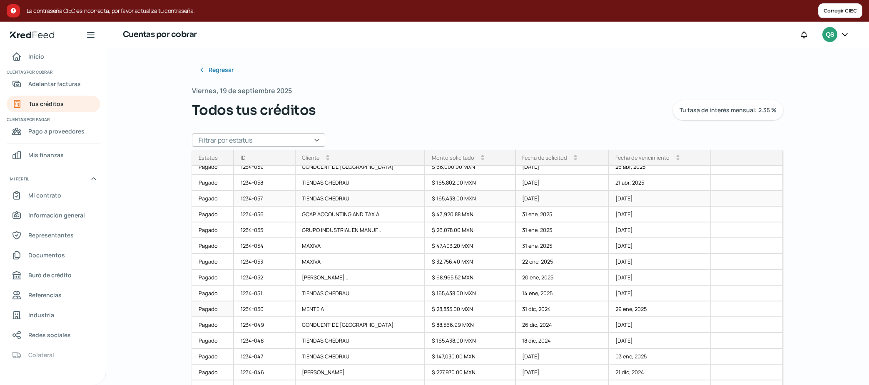
scroll to position [159, 0]
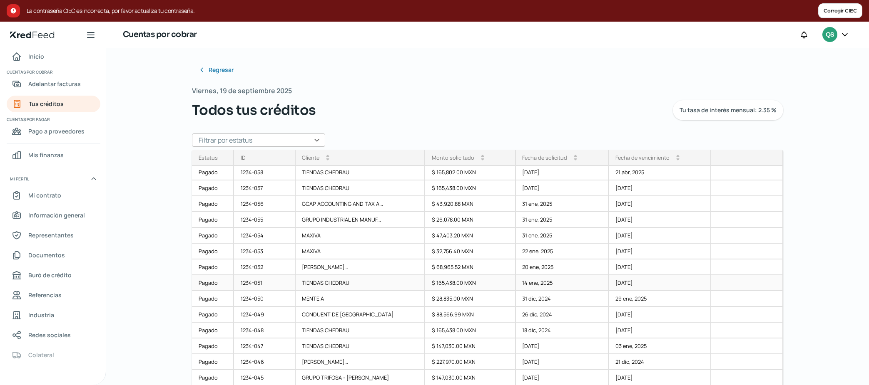
click at [431, 192] on div "$ 165,438.00 MXN" at bounding box center [470, 284] width 91 height 16
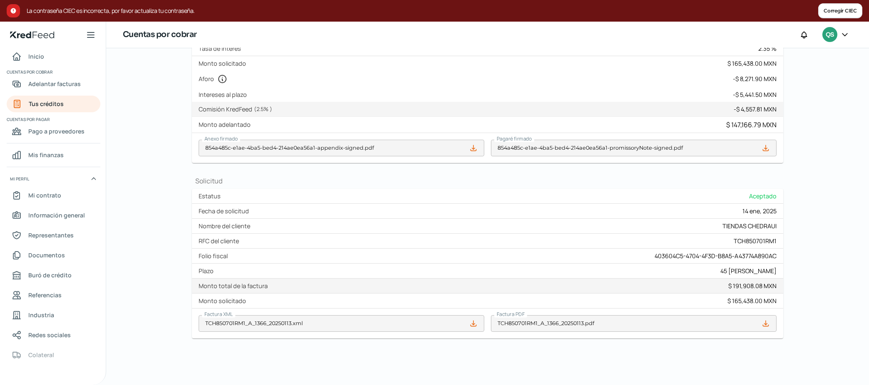
scroll to position [261, 0]
click at [431, 192] on icon at bounding box center [765, 323] width 5 height 5
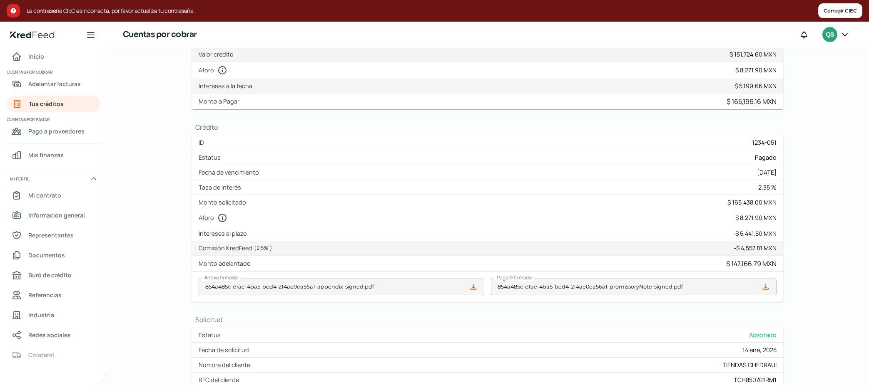
scroll to position [0, 0]
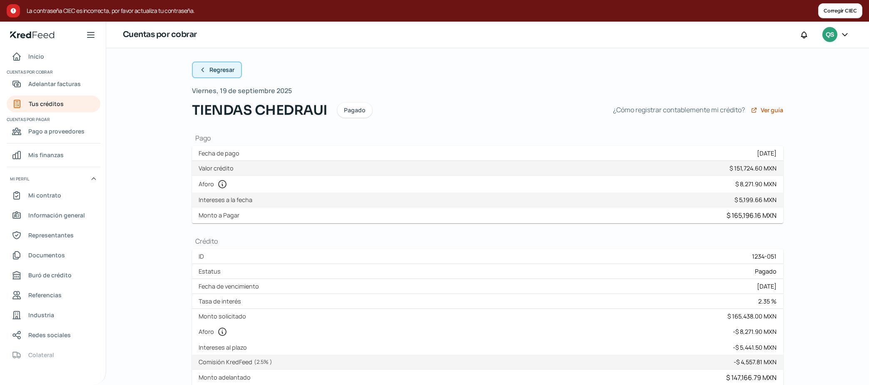
click at [228, 72] on span "Regresar" at bounding box center [221, 70] width 25 height 6
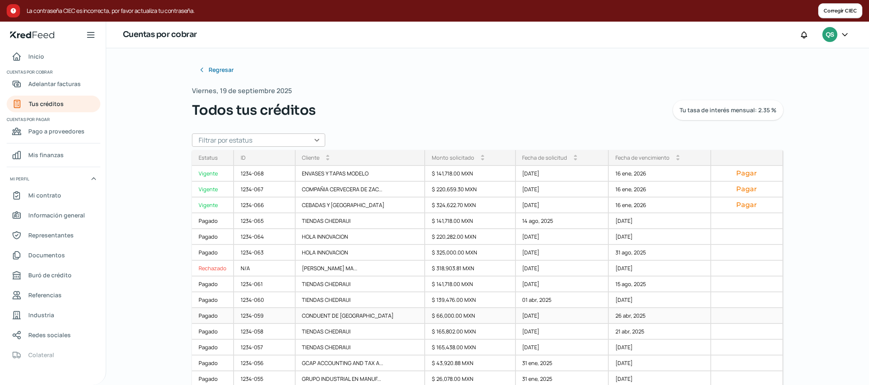
click at [341, 192] on div "CONDUENT DE [GEOGRAPHIC_DATA]" at bounding box center [361, 316] width 130 height 16
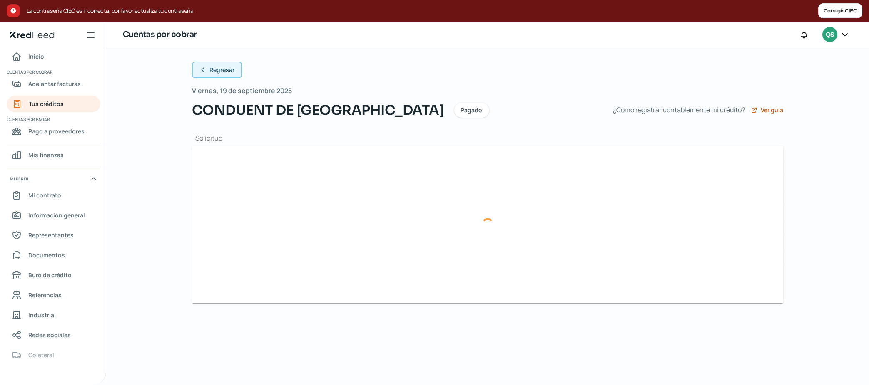
click at [221, 69] on span "Regresar" at bounding box center [221, 70] width 25 height 6
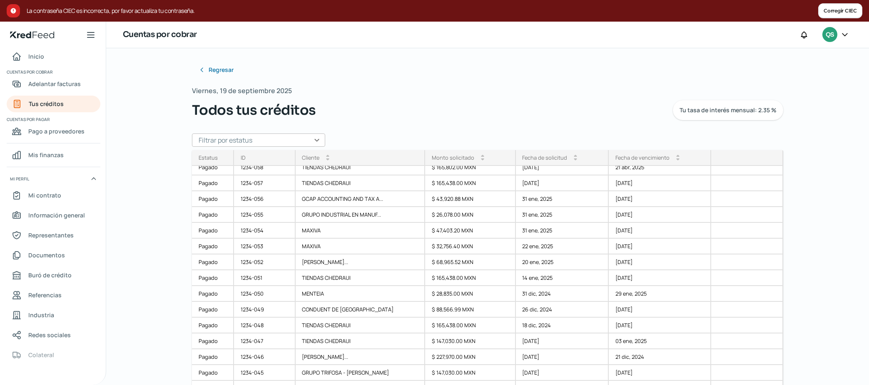
scroll to position [167, 0]
click at [430, 192] on div "$ 165,438.00 MXN" at bounding box center [470, 277] width 91 height 16
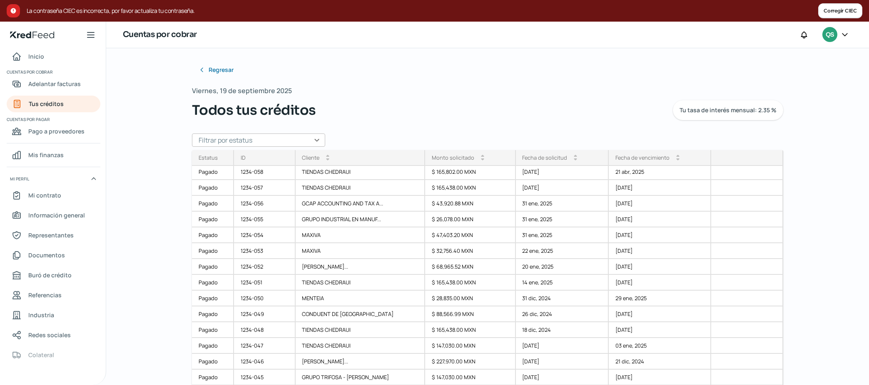
scroll to position [167, 0]
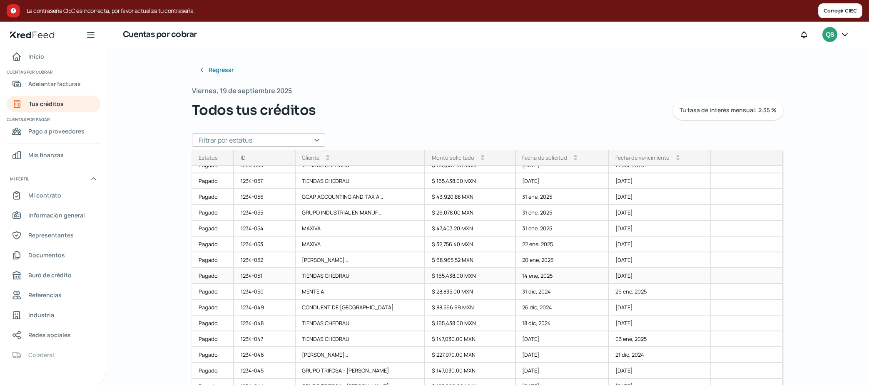
click at [431, 192] on div "$ 165,438.00 MXN" at bounding box center [470, 277] width 91 height 16
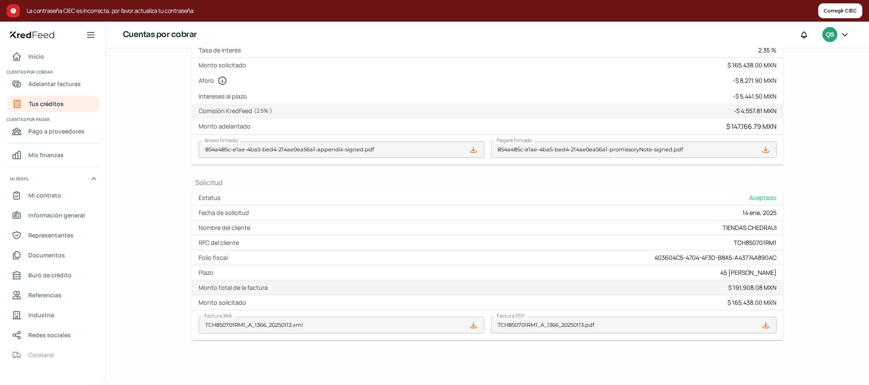
scroll to position [261, 0]
click at [431, 192] on icon at bounding box center [765, 324] width 8 height 8
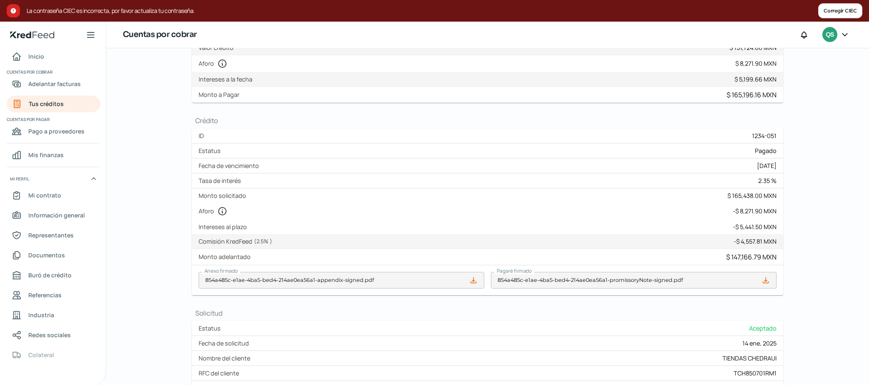
scroll to position [0, 0]
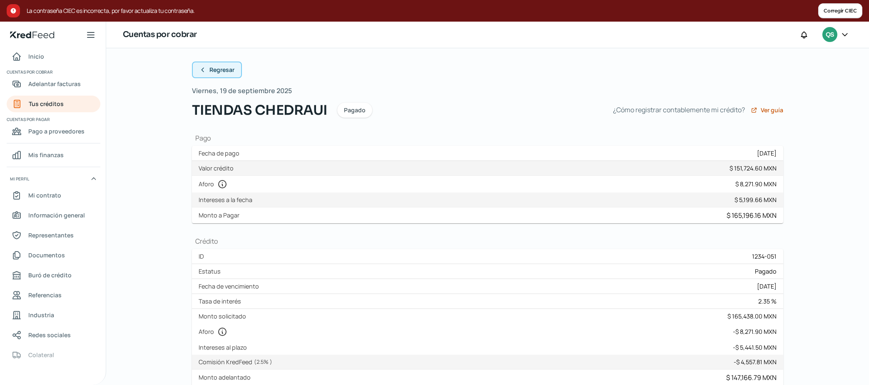
click at [225, 74] on button "Regresar" at bounding box center [217, 70] width 50 height 17
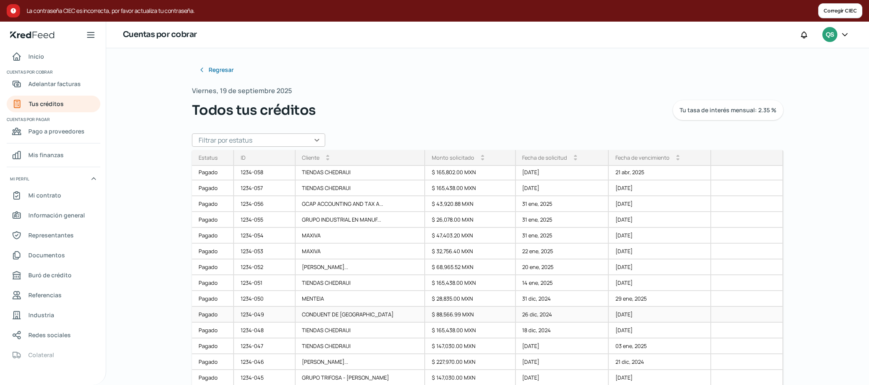
scroll to position [243, 0]
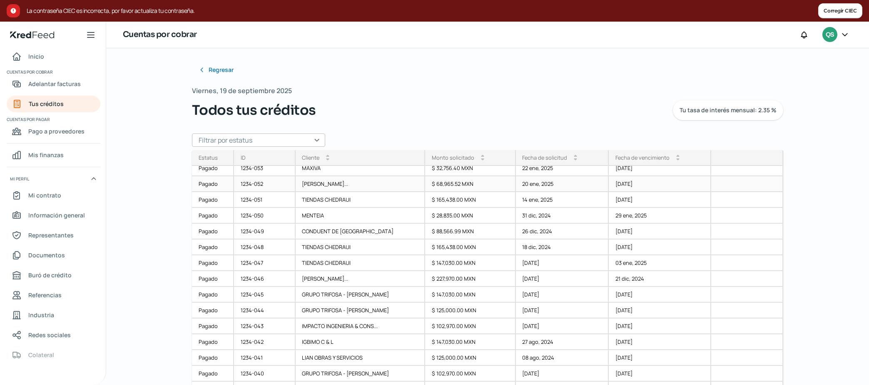
click at [347, 183] on div "[PERSON_NAME]..." at bounding box center [361, 185] width 130 height 16
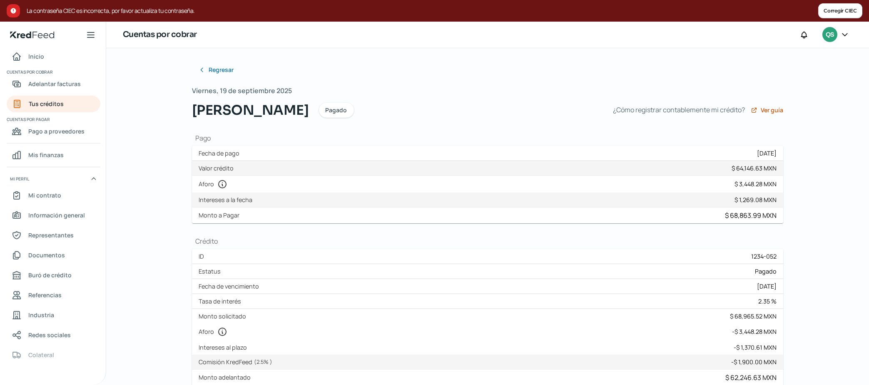
scroll to position [261, 0]
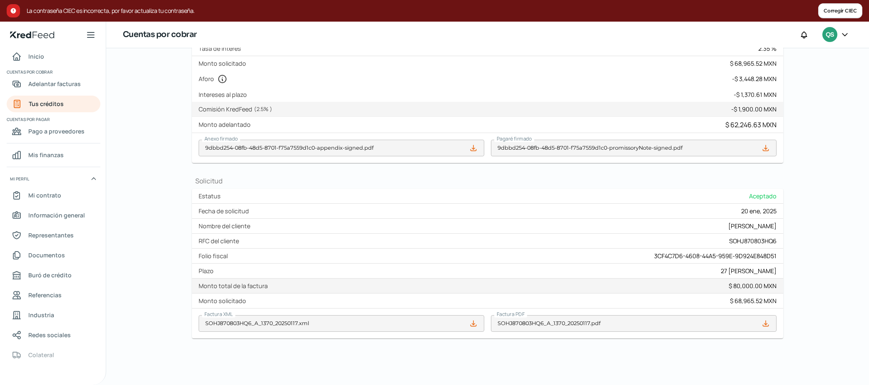
click at [431, 192] on icon at bounding box center [765, 323] width 5 height 5
